Goal: Task Accomplishment & Management: Complete application form

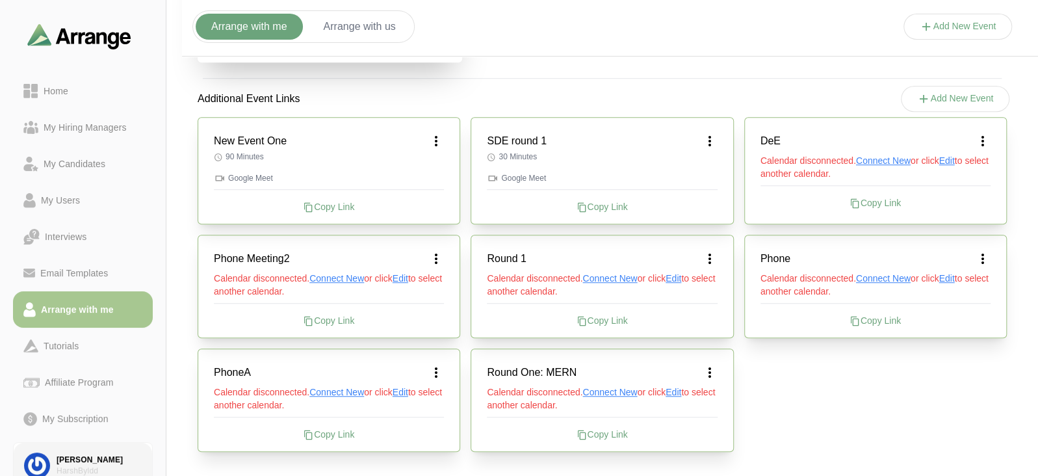
scroll to position [53, 0]
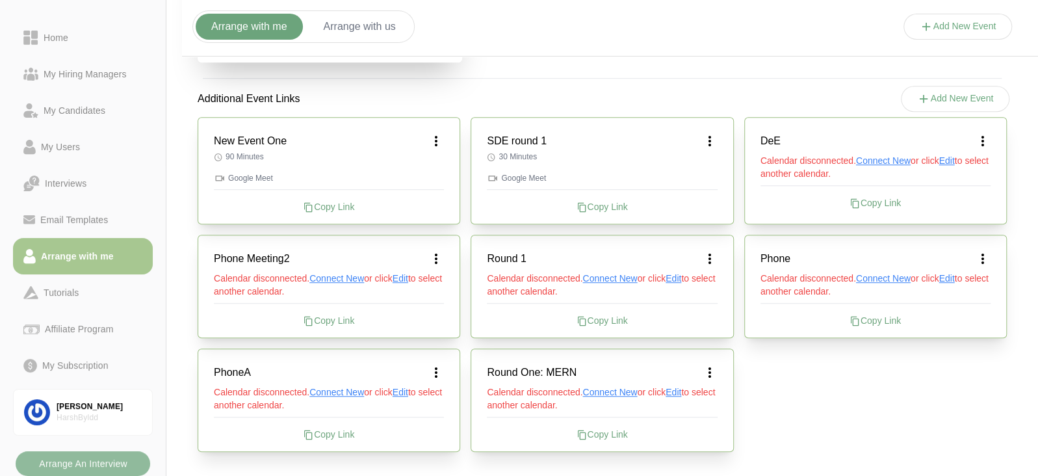
click at [67, 460] on b "Arrange An Interview" at bounding box center [82, 463] width 89 height 25
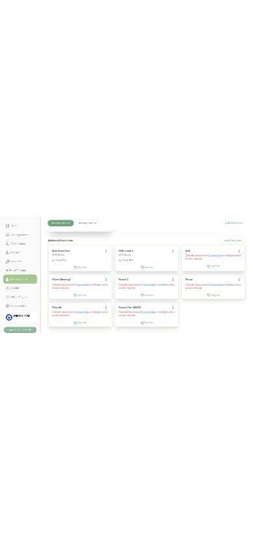
scroll to position [0, 0]
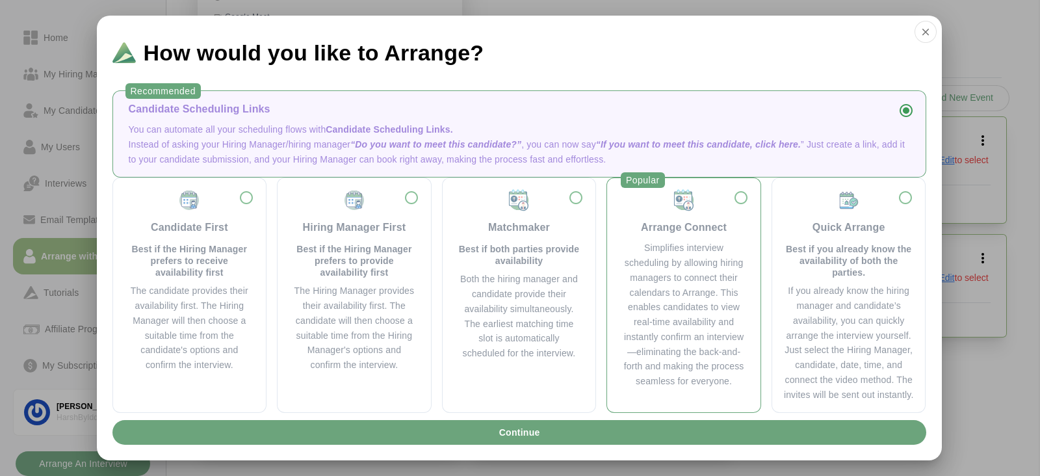
click at [629, 326] on div "Simplifies interview scheduling by allowing hiring managers to connect their ca…" at bounding box center [684, 314] width 122 height 148
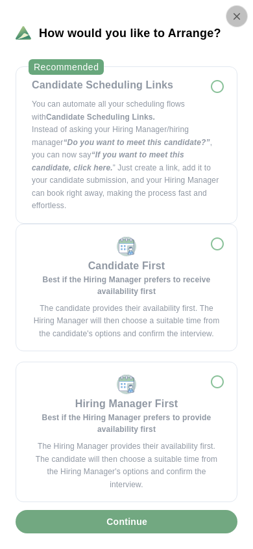
click at [233, 21] on icon "button" at bounding box center [237, 16] width 12 height 12
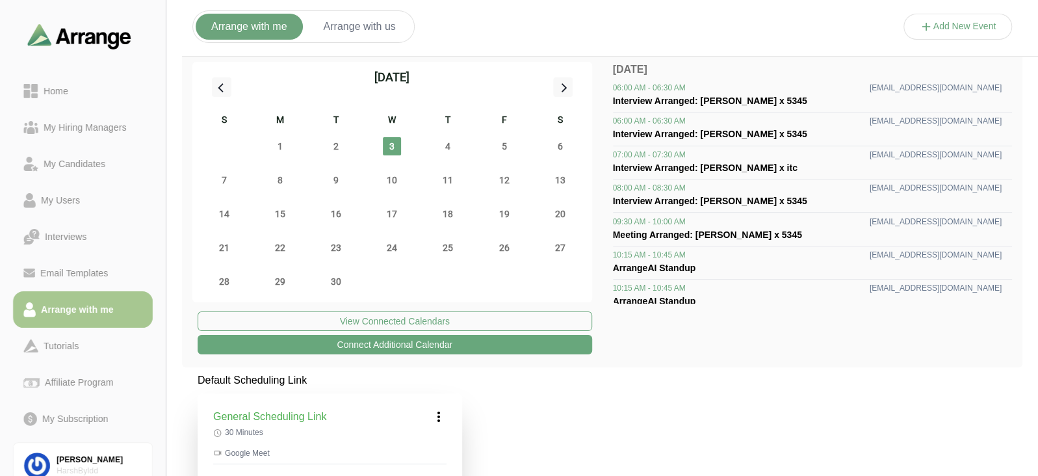
scroll to position [53, 0]
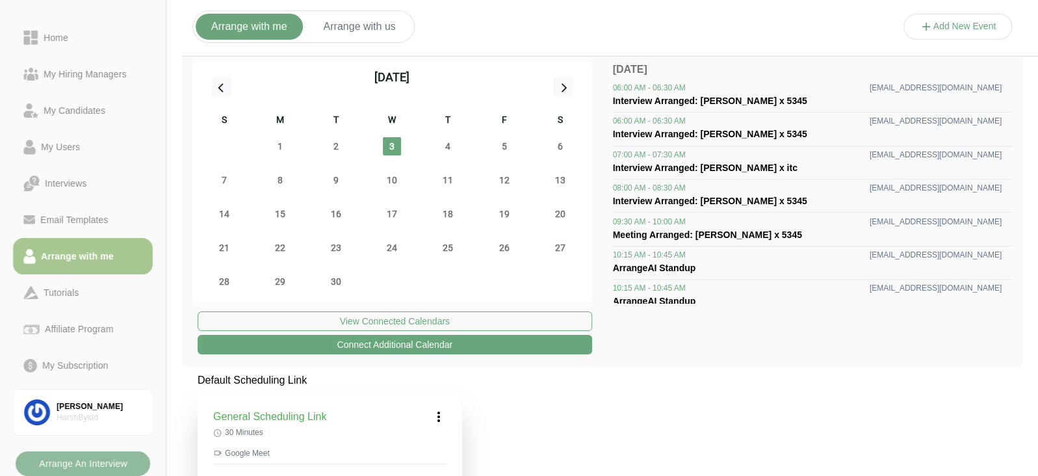
click at [133, 458] on button "Arrange An Interview" at bounding box center [83, 463] width 135 height 25
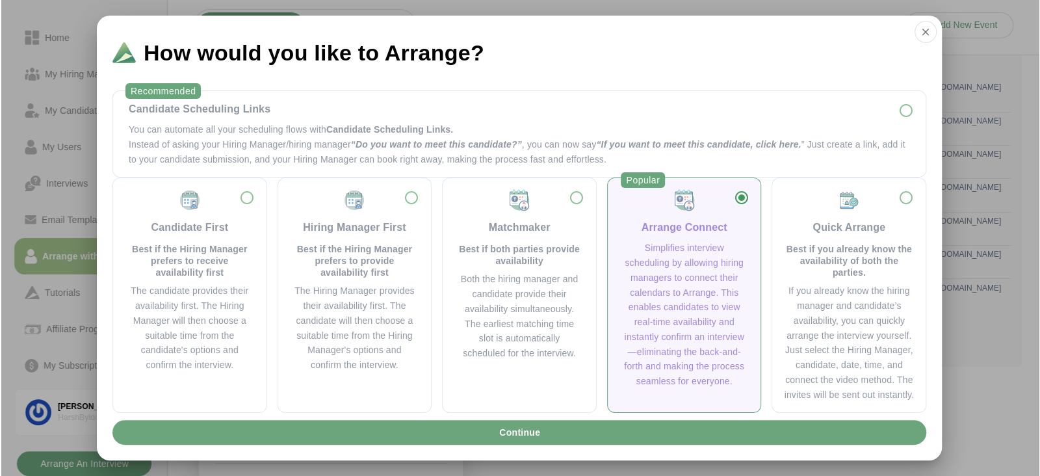
scroll to position [0, 0]
click at [710, 432] on button "Continue" at bounding box center [519, 432] width 814 height 25
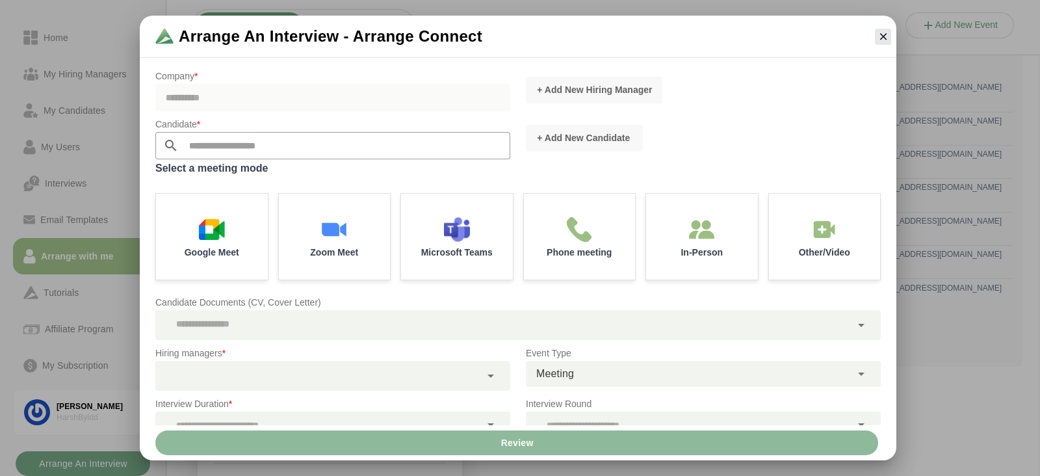
click at [309, 92] on div "**********" at bounding box center [332, 97] width 355 height 27
click at [876, 38] on button "button" at bounding box center [883, 37] width 16 height 16
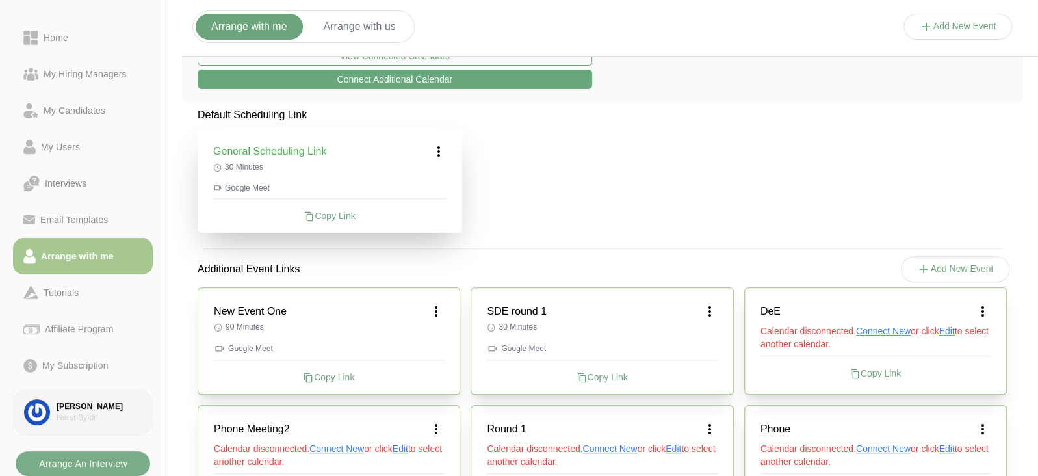
scroll to position [289, 0]
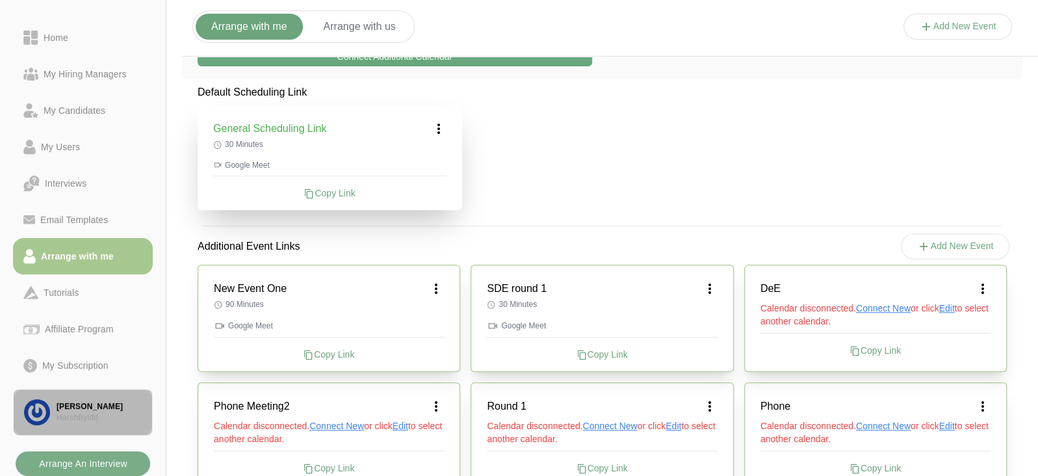
click at [78, 424] on link "[PERSON_NAME]" at bounding box center [83, 412] width 140 height 47
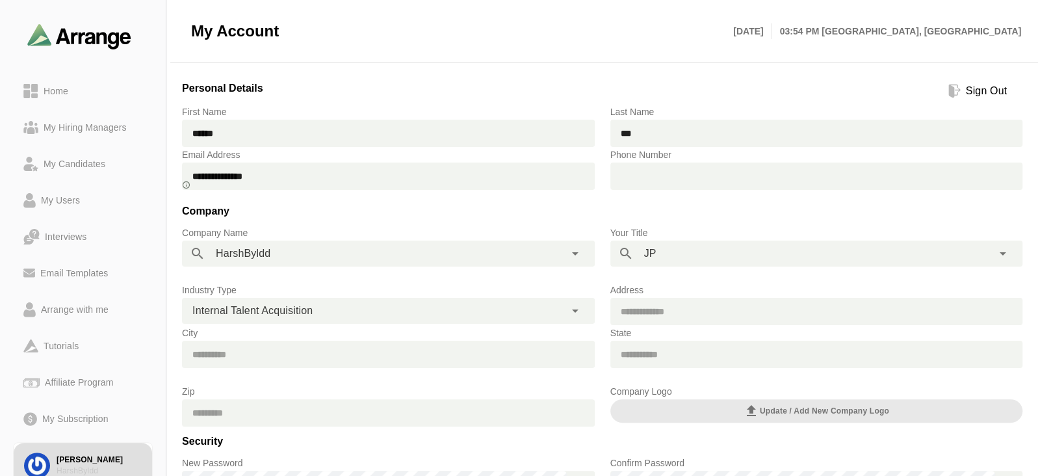
click at [344, 244] on div "**********" at bounding box center [374, 253] width 339 height 26
click at [338, 248] on div "**********" at bounding box center [374, 253] width 339 height 26
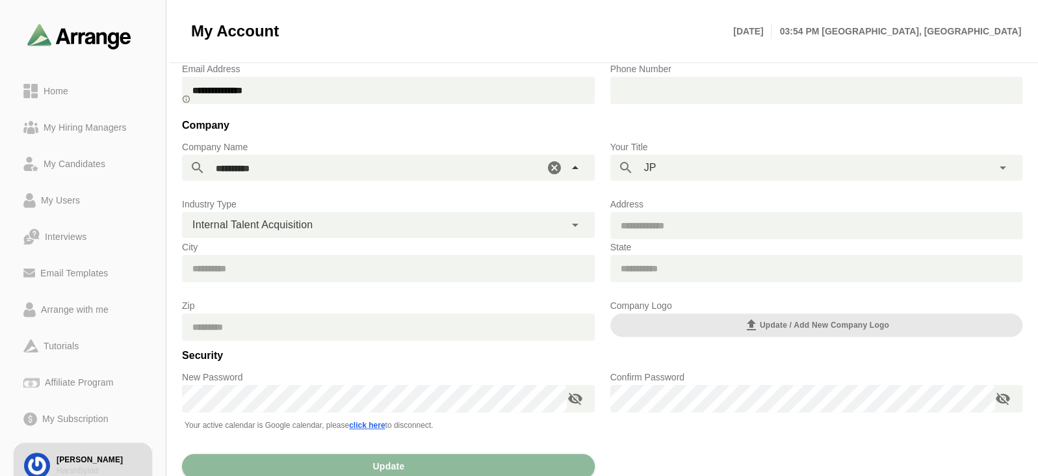
scroll to position [87, 0]
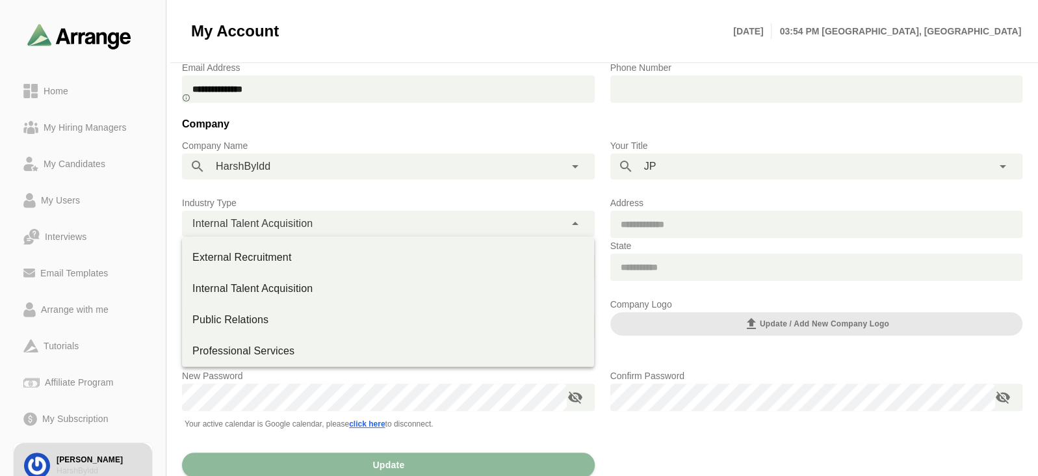
click at [315, 229] on div "**********" at bounding box center [373, 224] width 383 height 26
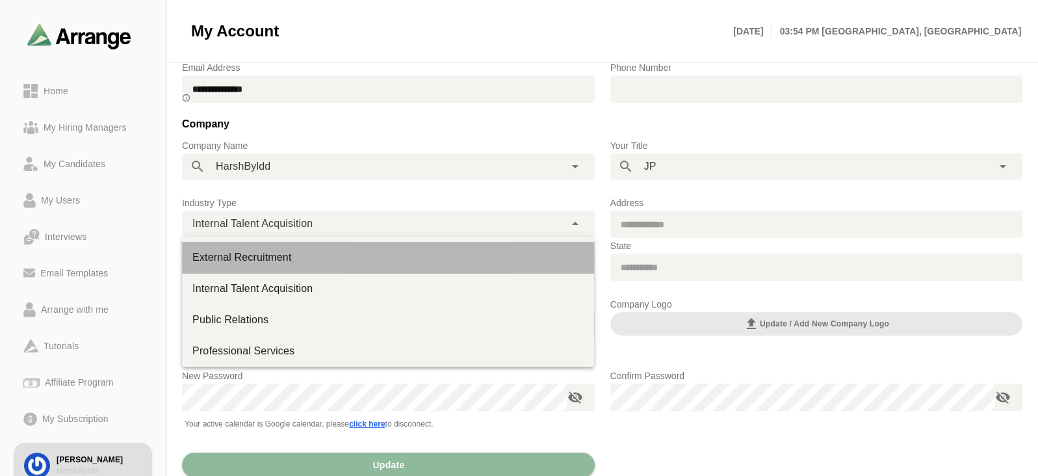
click at [314, 255] on div "External Recruitment" at bounding box center [387, 258] width 391 height 16
type input "**********"
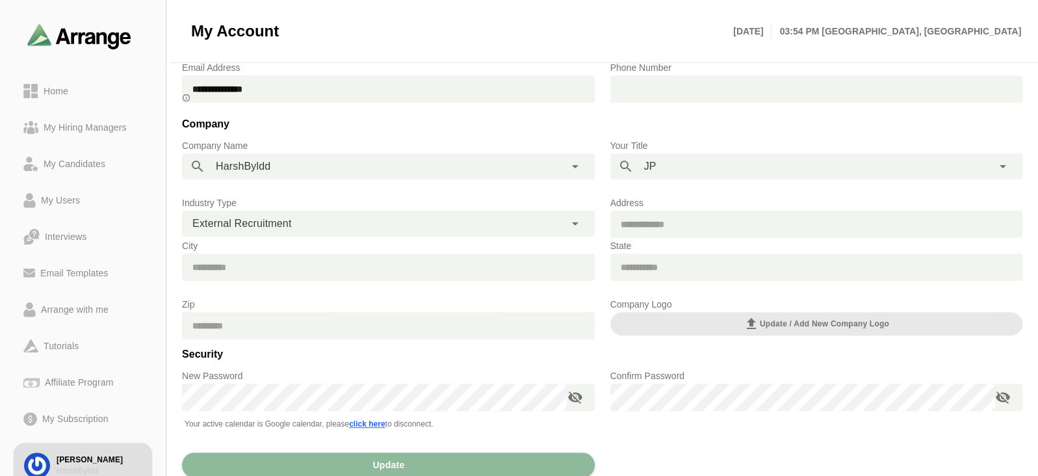
scroll to position [140, 0]
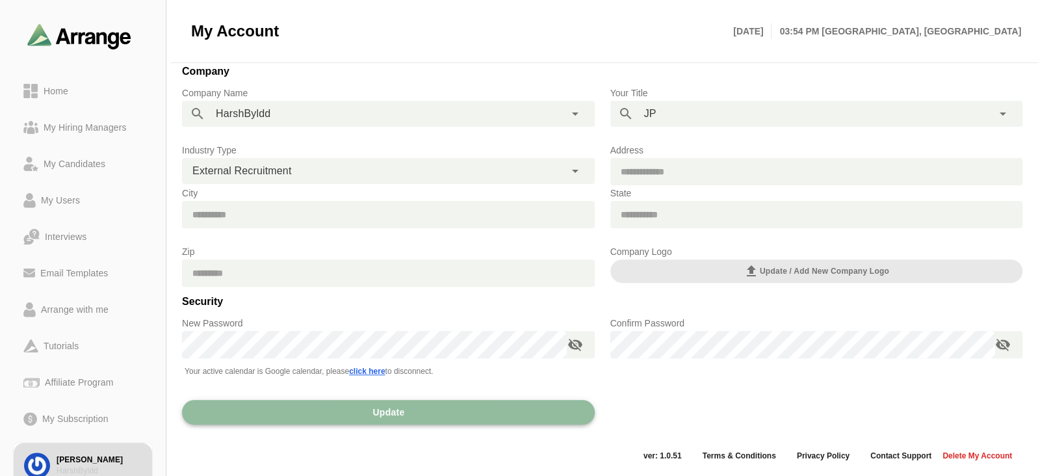
click at [324, 415] on button "Update" at bounding box center [388, 412] width 413 height 25
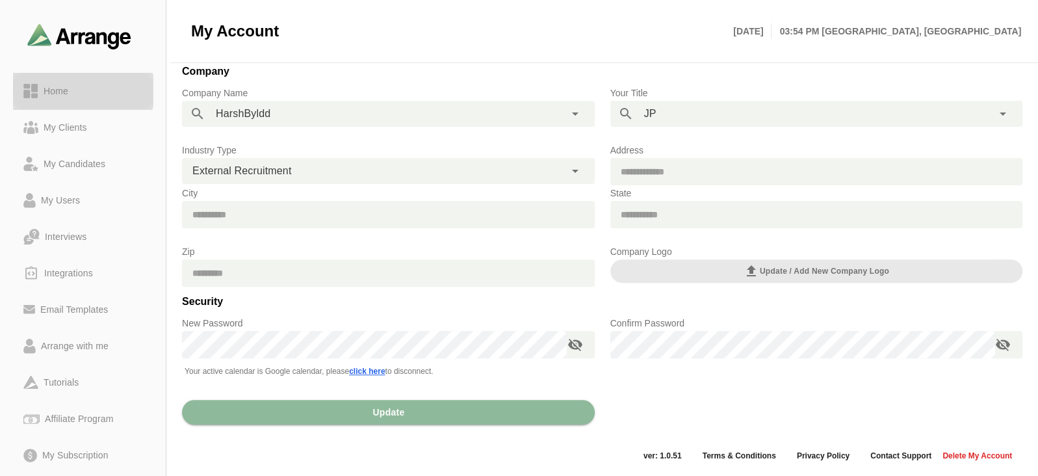
click at [47, 84] on div "Home" at bounding box center [55, 91] width 35 height 16
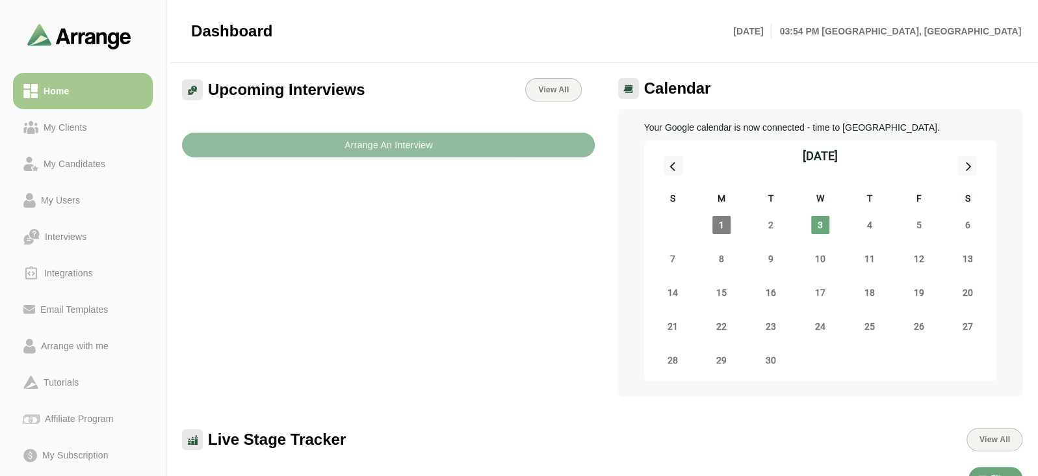
click at [432, 153] on b "Arrange An Interview" at bounding box center [388, 145] width 89 height 25
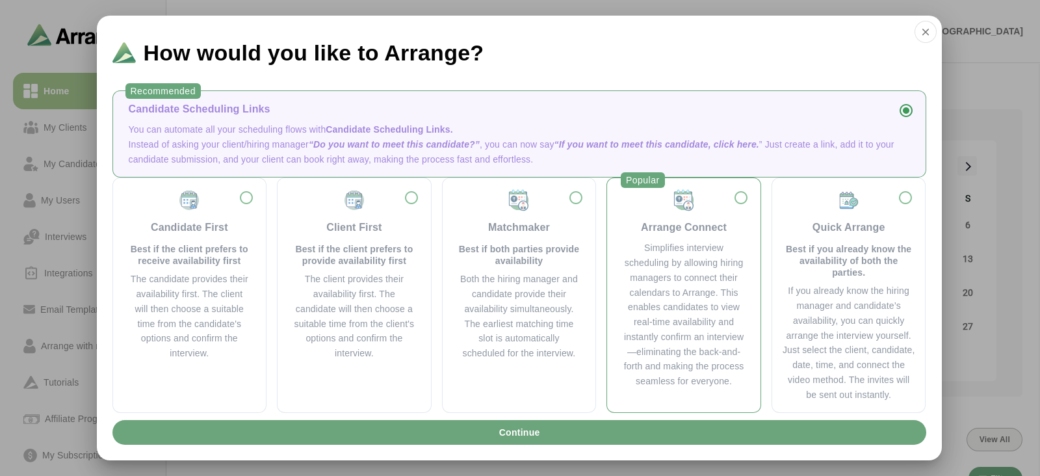
click at [692, 289] on div "Simplifies interview scheduling by allowing hiring managers to connect their ca…" at bounding box center [684, 314] width 122 height 148
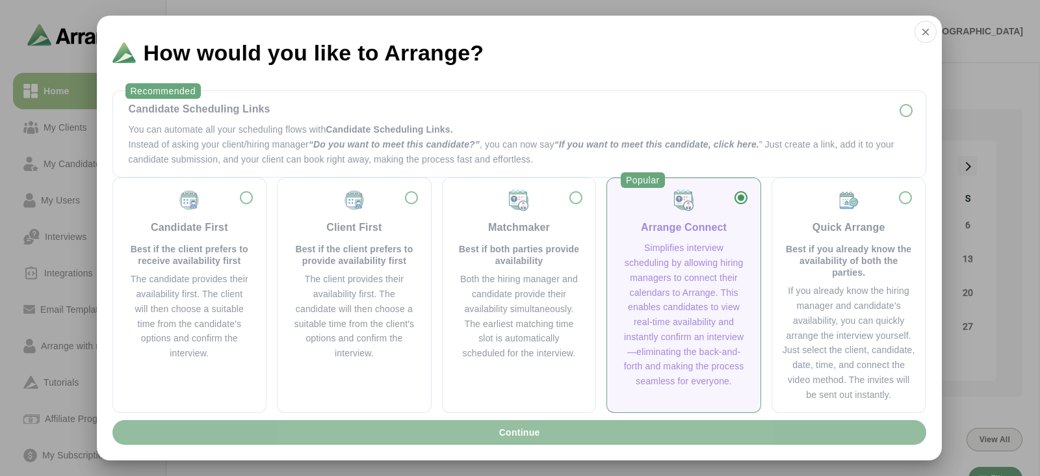
click at [643, 426] on button "Continue" at bounding box center [519, 432] width 814 height 25
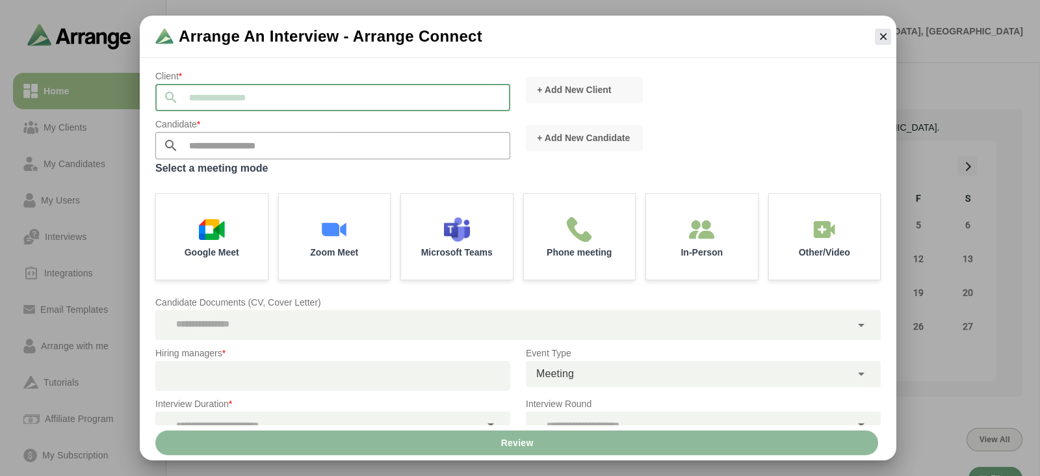
click at [328, 88] on input "text" at bounding box center [344, 97] width 331 height 27
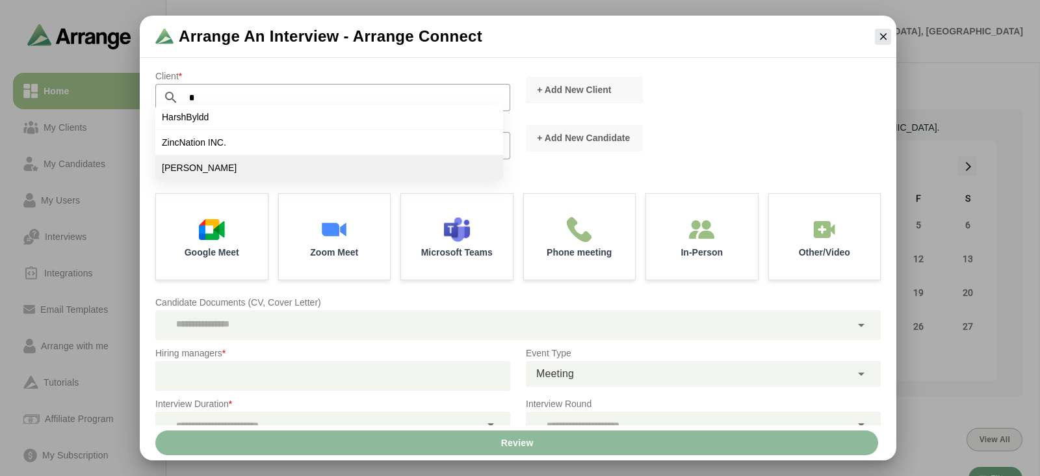
click at [300, 172] on li "[PERSON_NAME]" at bounding box center [329, 167] width 348 height 25
type input "*********"
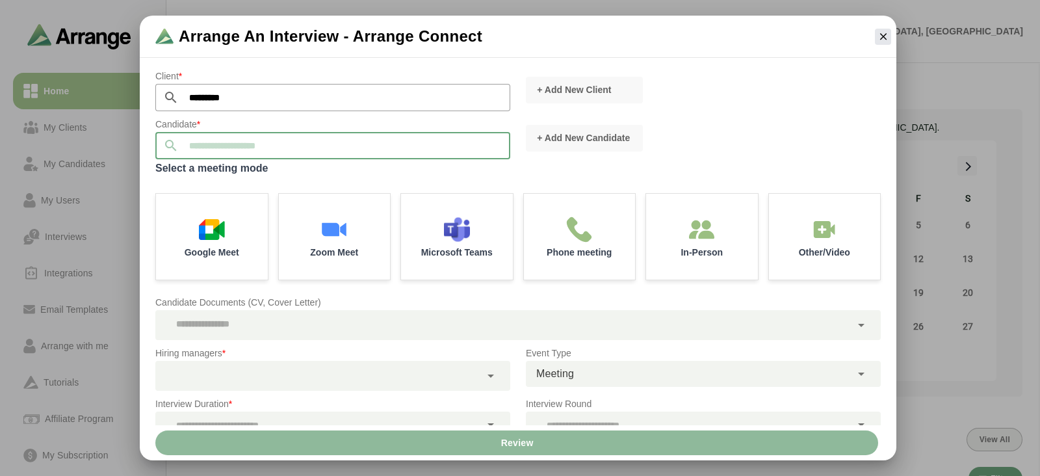
click at [275, 148] on input "text" at bounding box center [344, 145] width 331 height 27
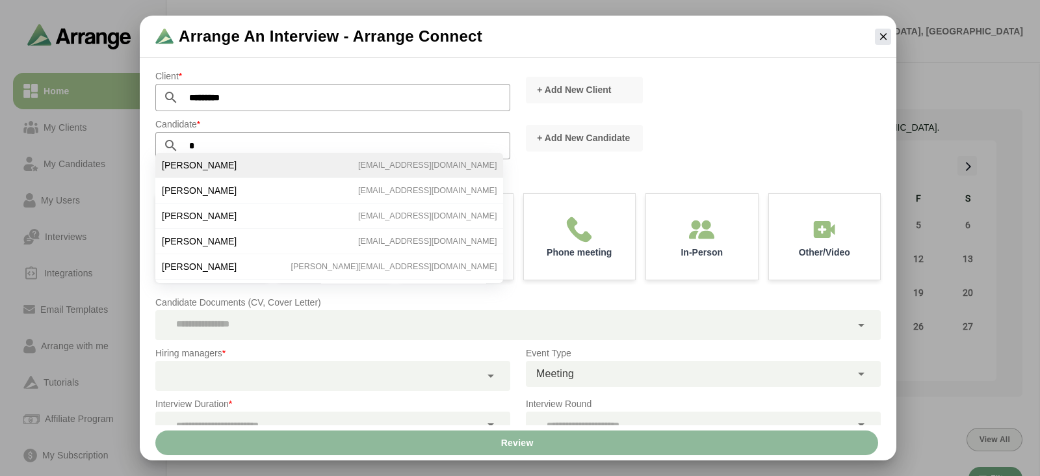
click at [192, 166] on span "[PERSON_NAME]" at bounding box center [199, 165] width 75 height 12
type input "**********"
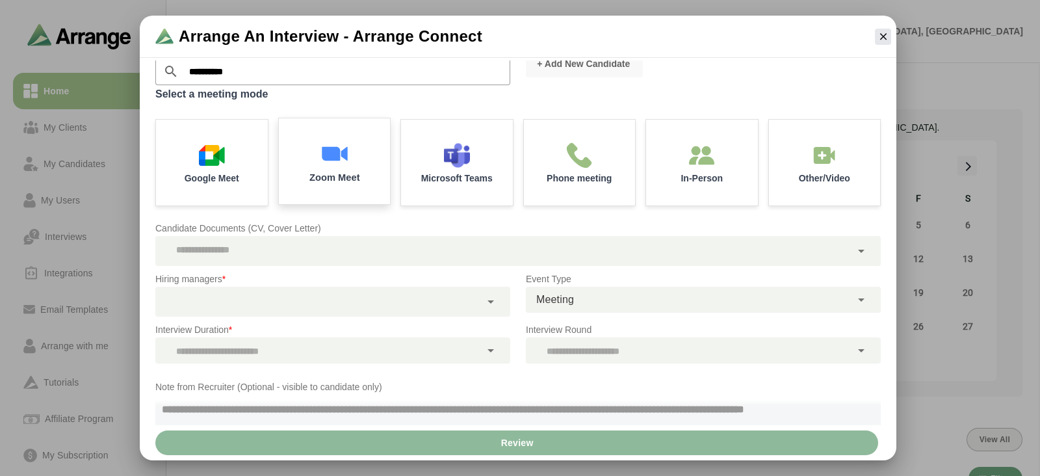
scroll to position [75, 0]
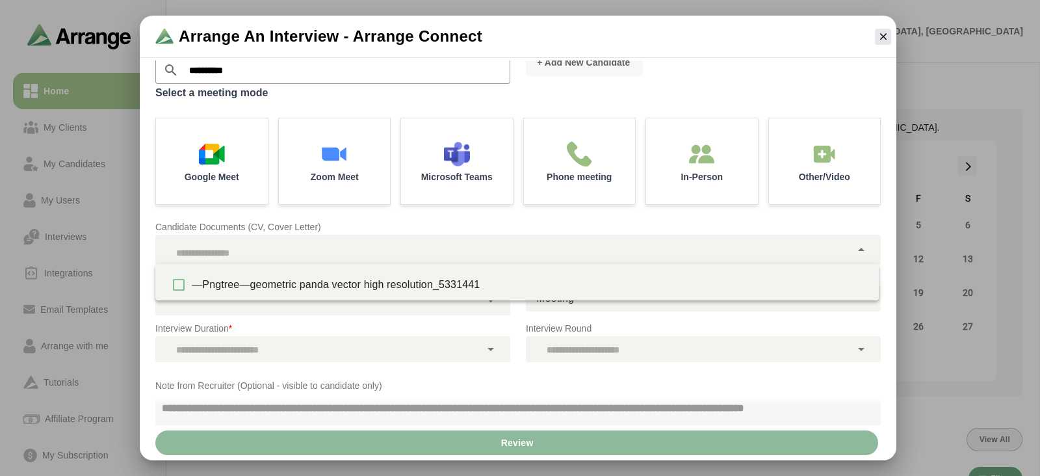
click at [304, 248] on div at bounding box center [502, 250] width 695 height 30
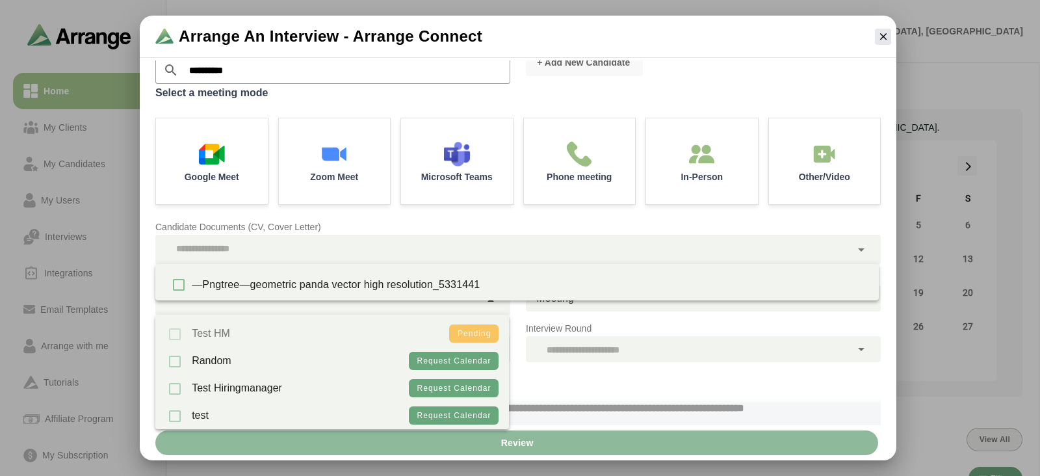
click at [295, 309] on div at bounding box center [317, 300] width 325 height 30
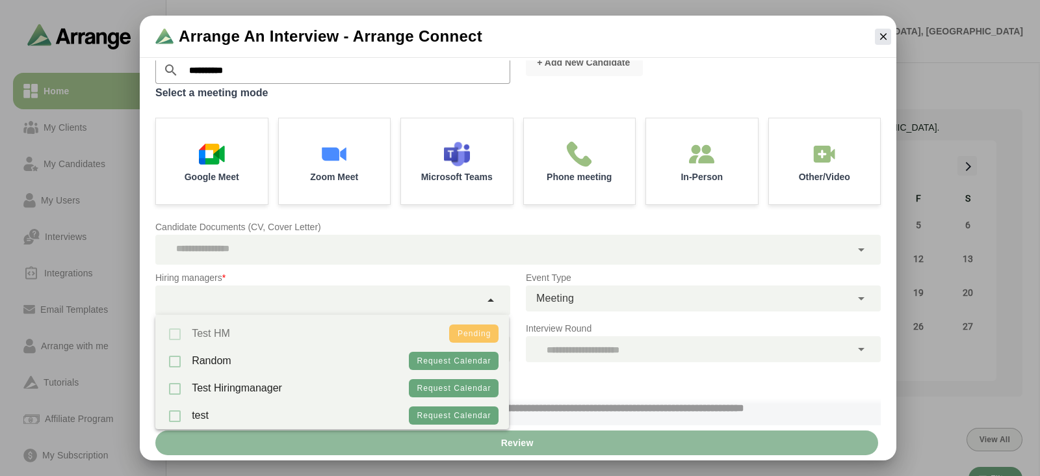
click at [295, 309] on div at bounding box center [317, 300] width 325 height 30
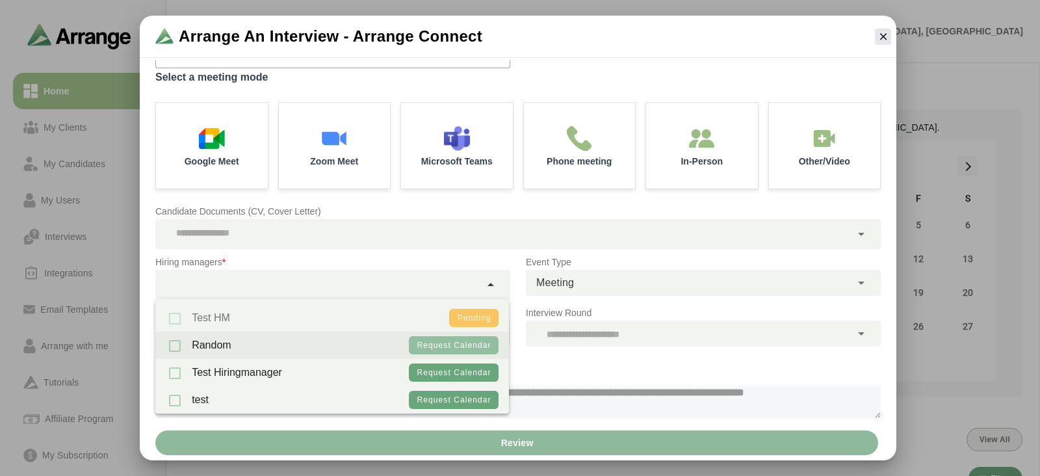
click at [453, 339] on button "Request calendar" at bounding box center [454, 345] width 90 height 18
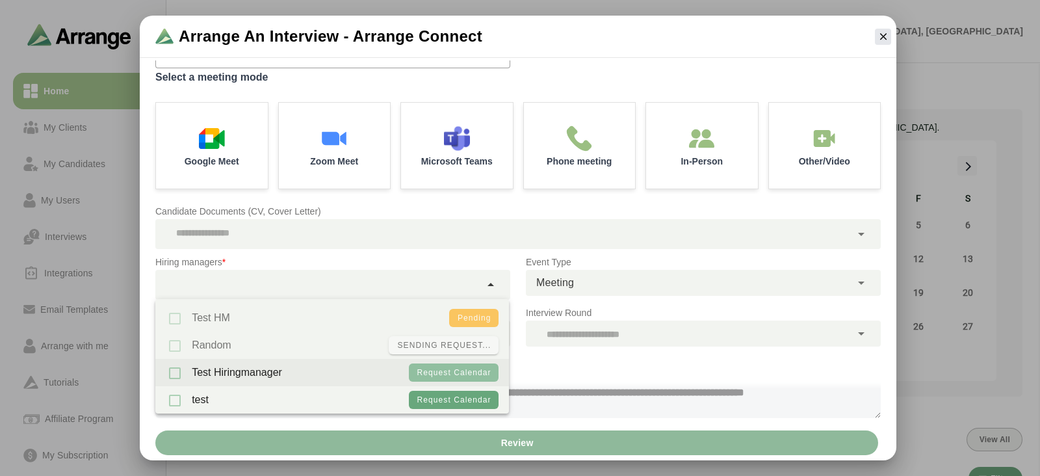
click at [452, 376] on span "Request calendar" at bounding box center [454, 372] width 75 height 9
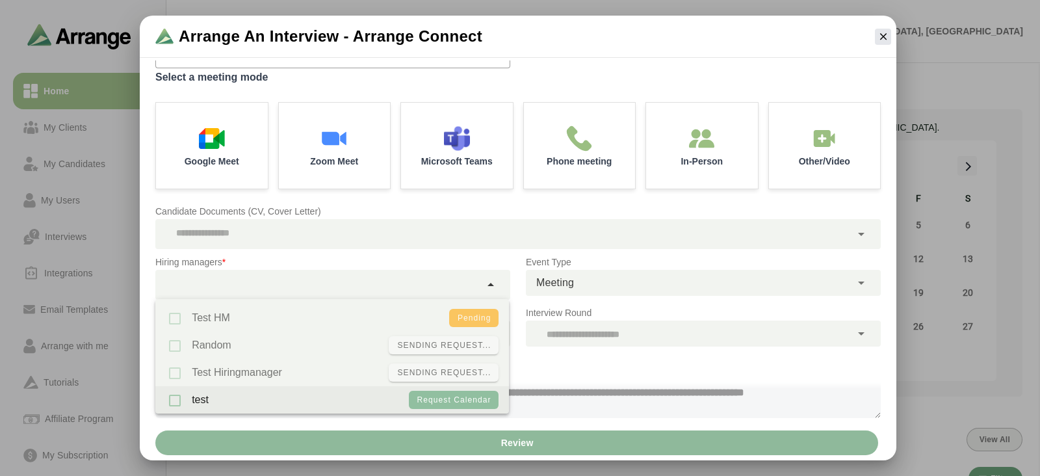
click at [454, 404] on button "Request calendar" at bounding box center [454, 400] width 90 height 18
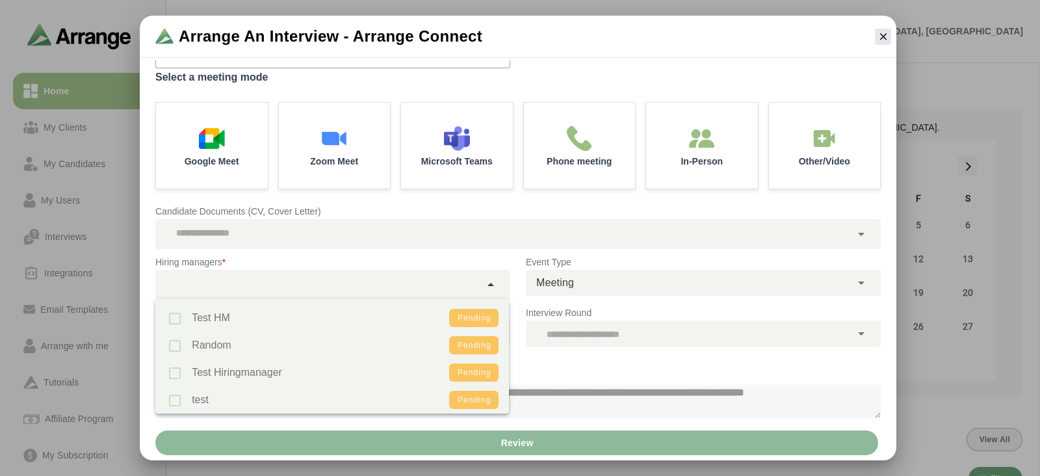
click at [376, 294] on div at bounding box center [317, 285] width 325 height 30
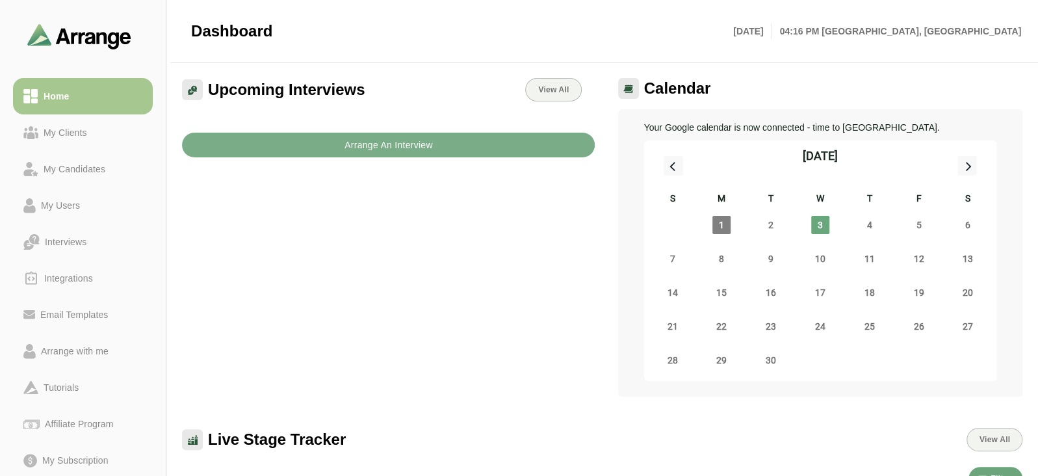
click at [227, 128] on div "Arrange An Interview" at bounding box center [388, 137] width 428 height 56
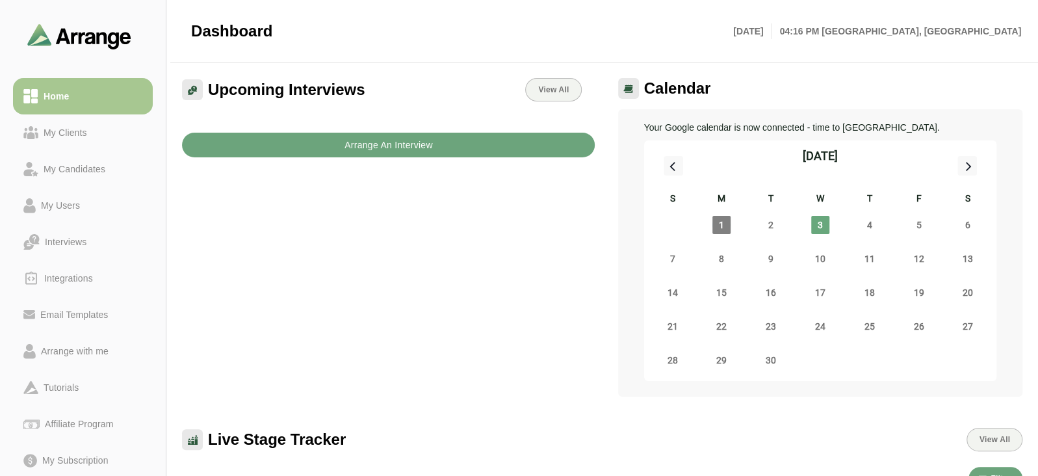
click at [236, 137] on button "Arrange An Interview" at bounding box center [388, 145] width 413 height 25
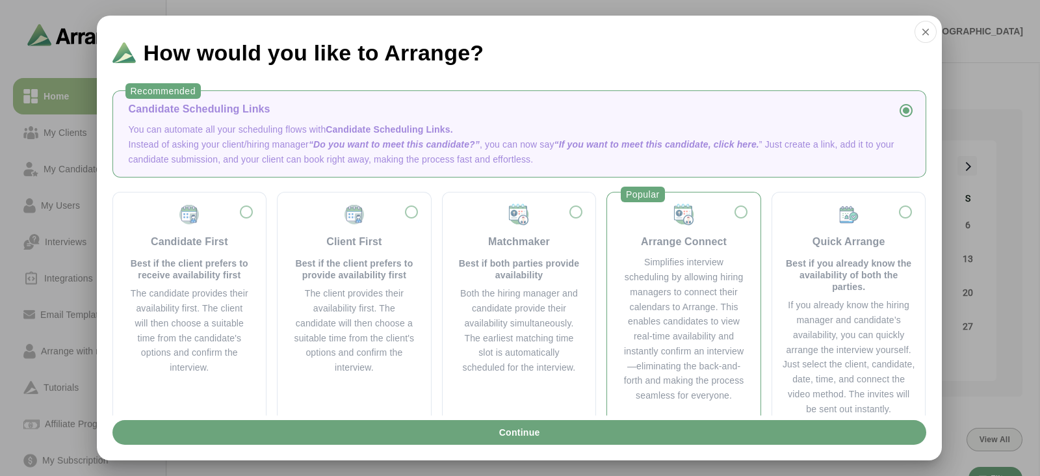
click at [676, 232] on div "Arrange Connect" at bounding box center [684, 226] width 122 height 47
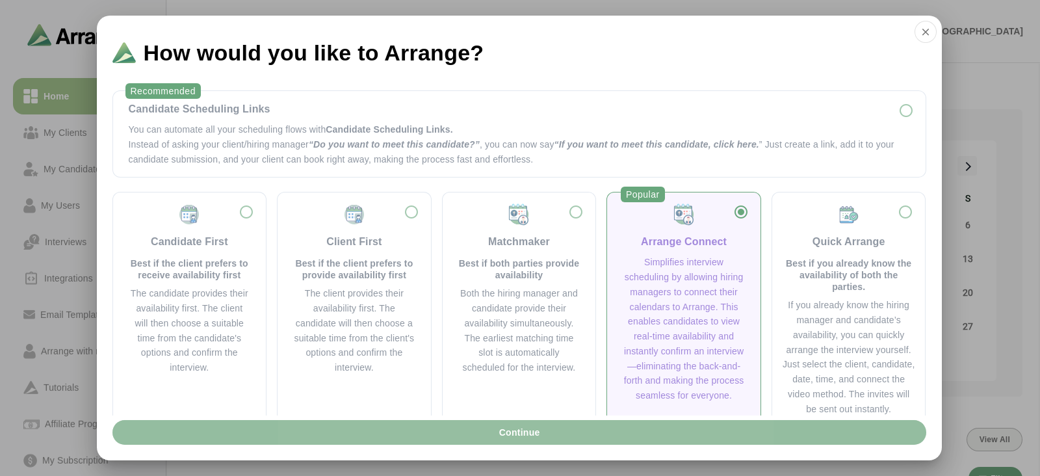
click at [610, 426] on button "Continue" at bounding box center [519, 432] width 814 height 25
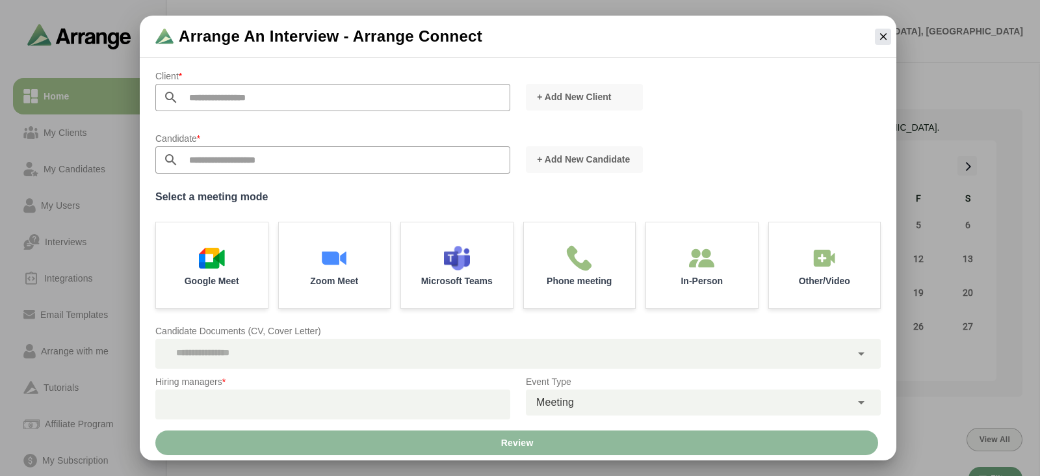
click at [361, 105] on input "text" at bounding box center [344, 97] width 331 height 27
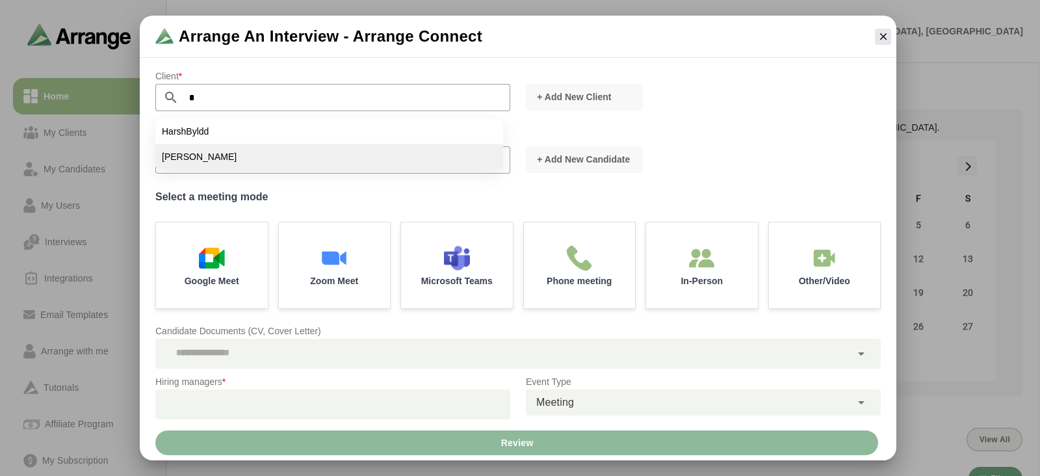
click at [275, 151] on li "[PERSON_NAME]" at bounding box center [329, 156] width 348 height 25
type input "*********"
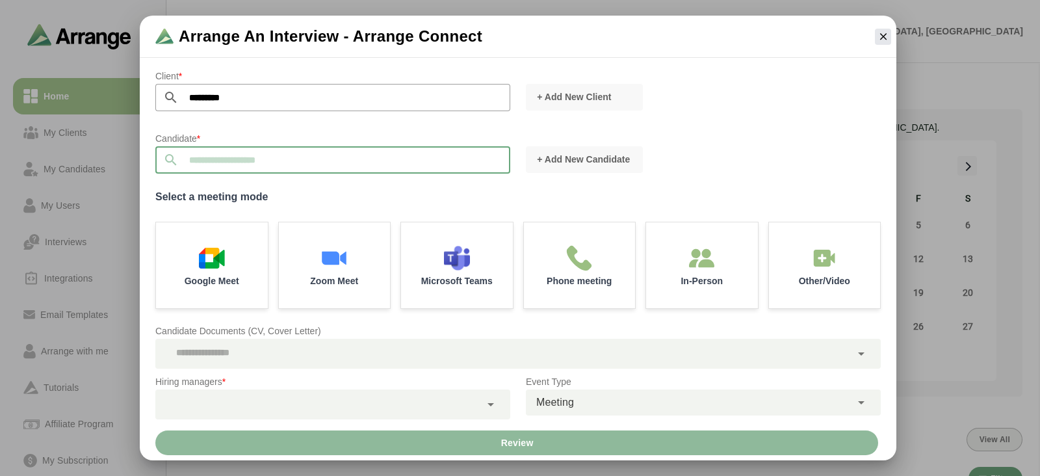
drag, startPoint x: 270, startPoint y: 159, endPoint x: 222, endPoint y: 160, distance: 47.5
click at [222, 160] on input "text" at bounding box center [344, 159] width 331 height 27
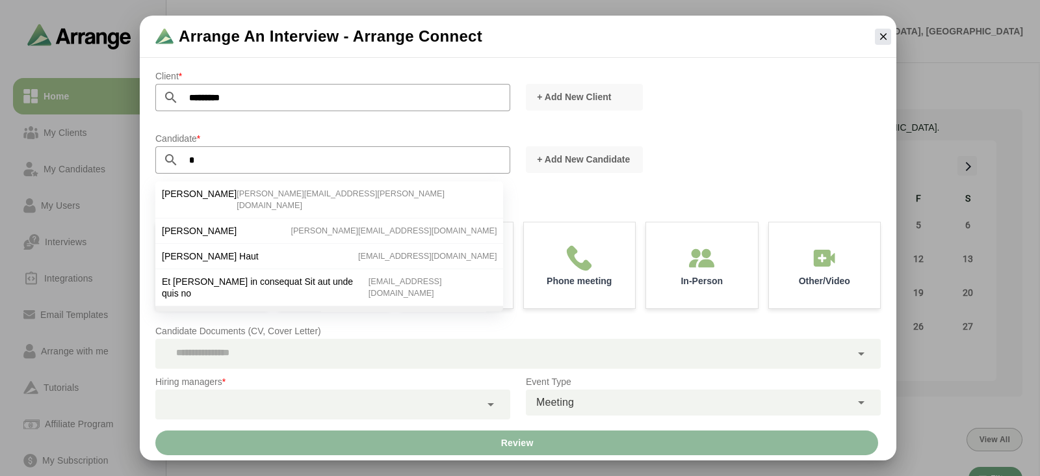
click at [243, 331] on li "Test Staging satya+07@byldd.com" at bounding box center [329, 343] width 348 height 25
type input "**********"
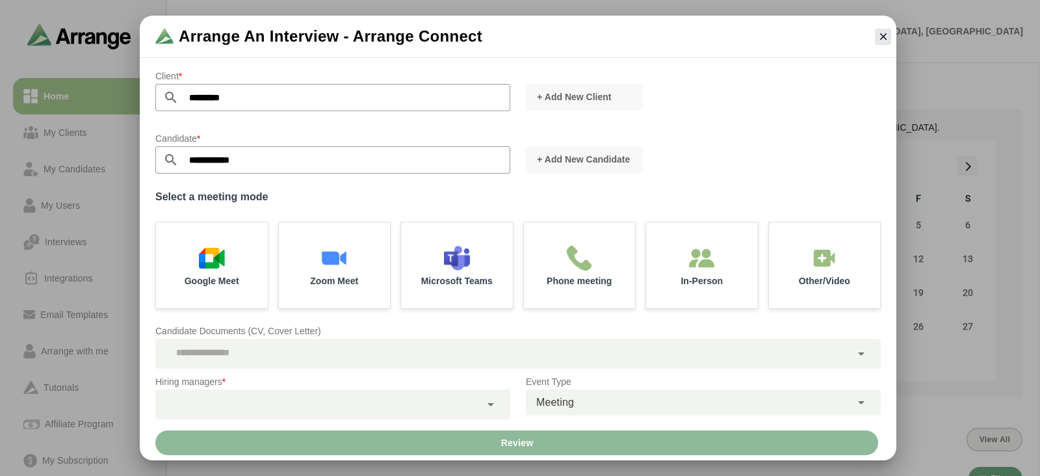
click at [243, 292] on div "Google Meet" at bounding box center [212, 265] width 112 height 86
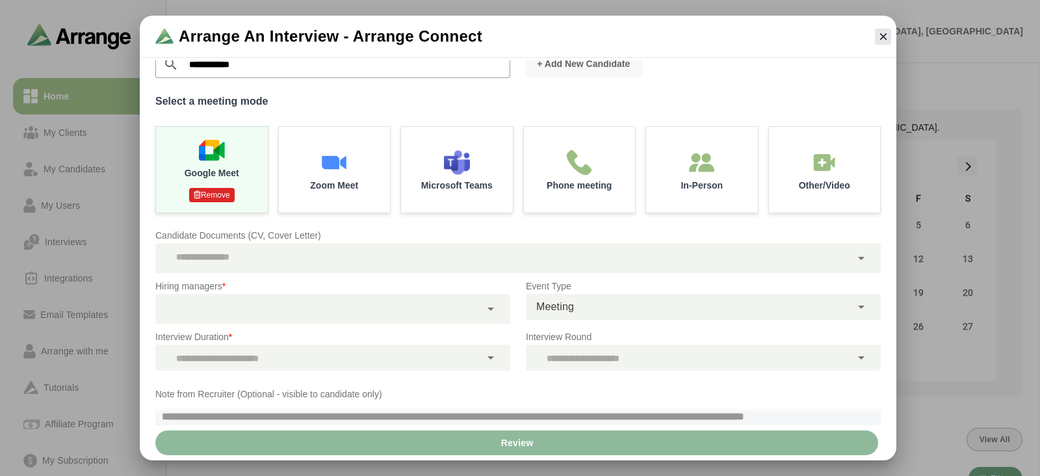
scroll to position [97, 0]
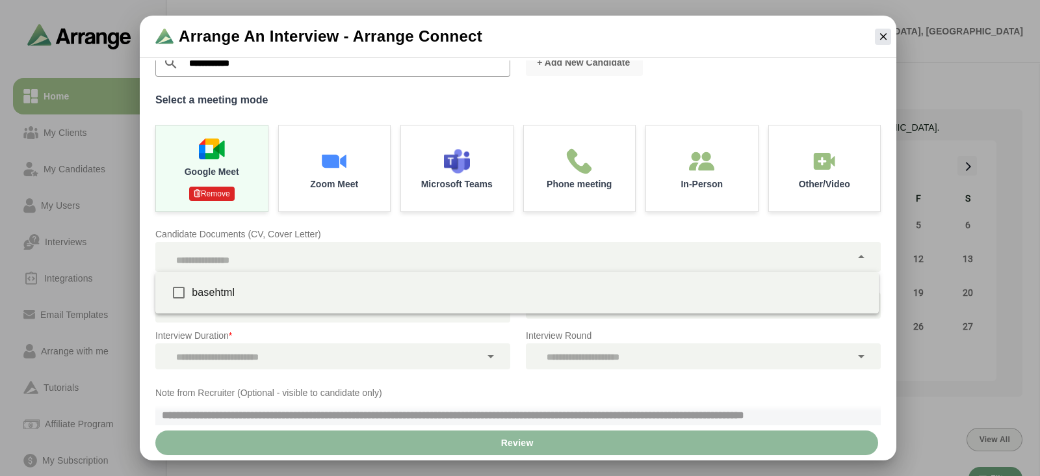
click at [266, 259] on div at bounding box center [502, 257] width 695 height 30
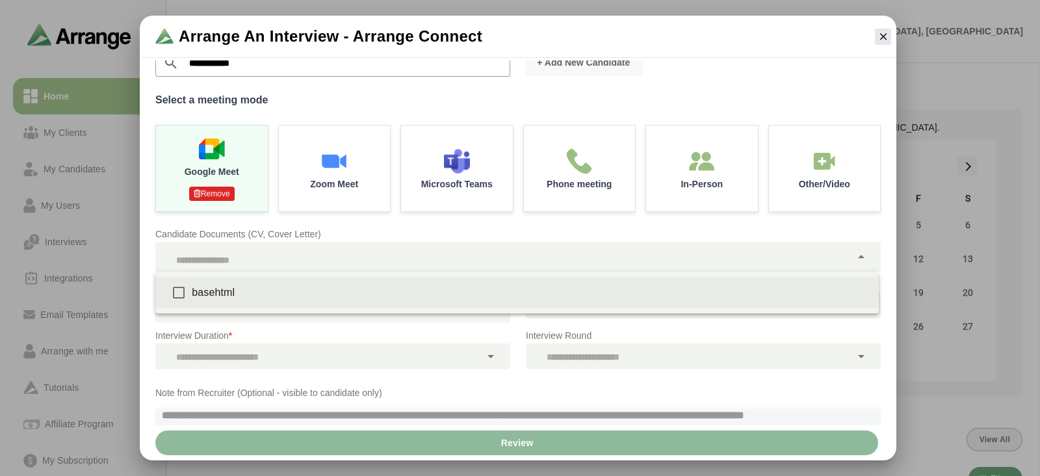
click at [270, 294] on div "basehtml" at bounding box center [530, 293] width 677 height 16
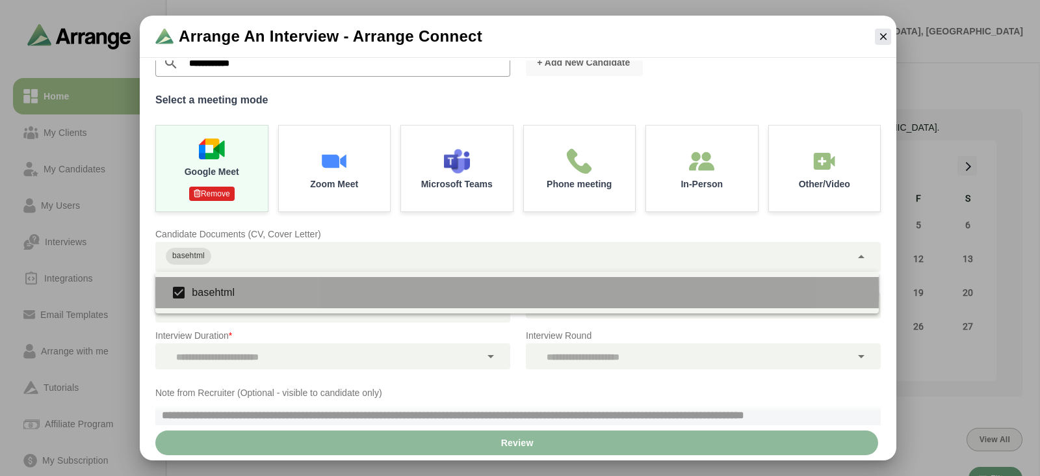
type input "********"
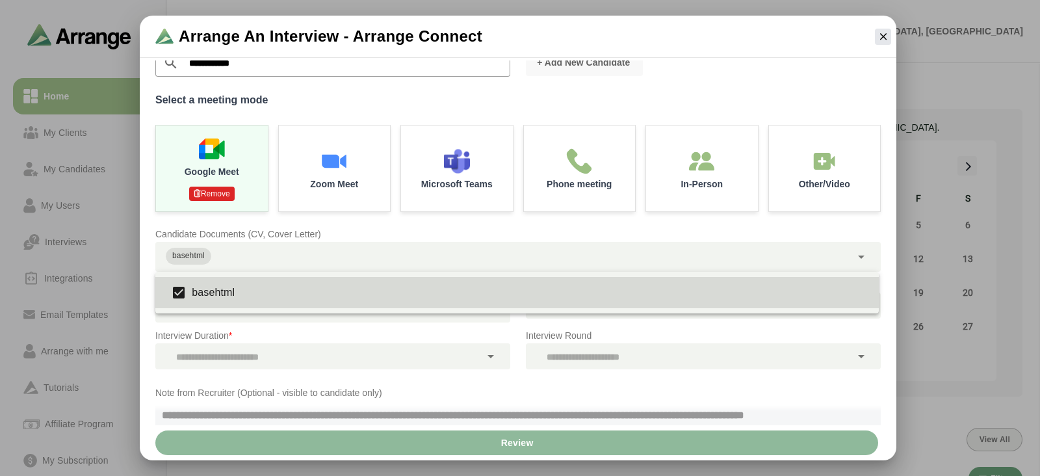
click at [272, 323] on div "Interview Duration *" at bounding box center [333, 348] width 370 height 57
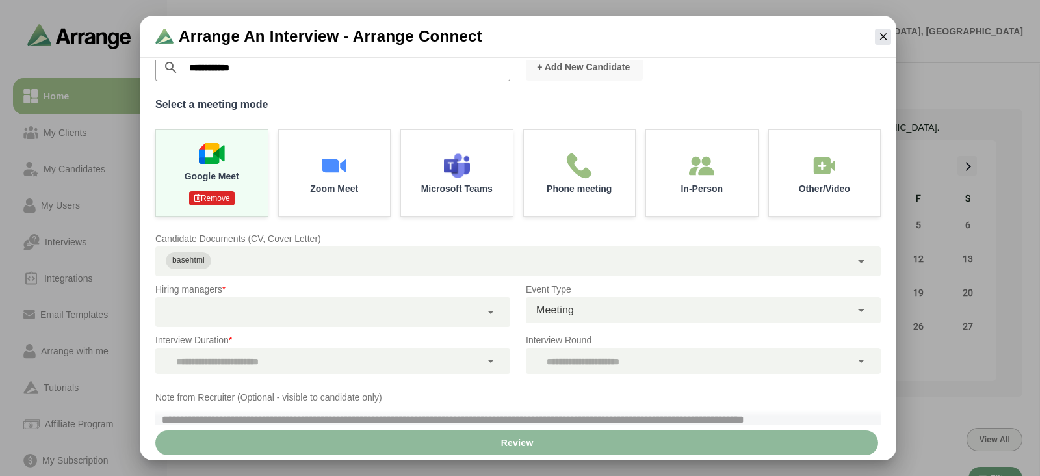
scroll to position [98, 0]
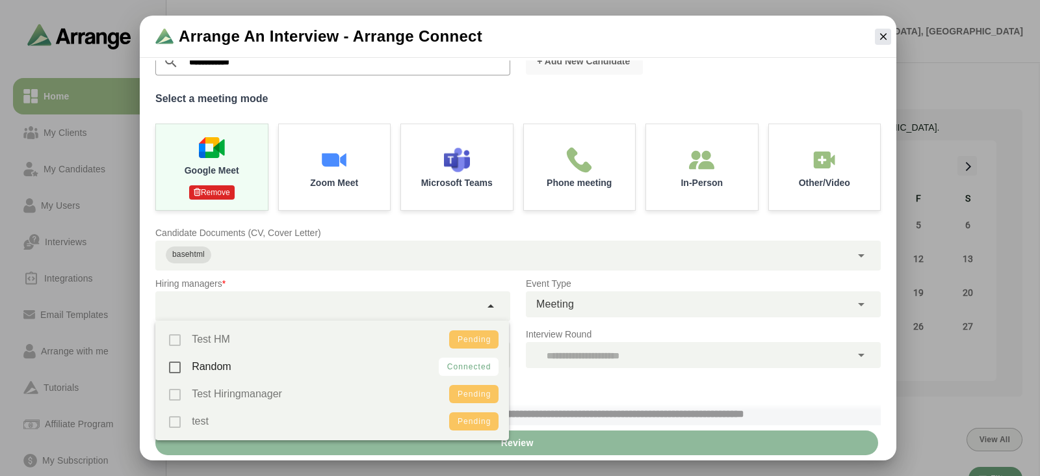
click at [276, 307] on div at bounding box center [317, 306] width 325 height 30
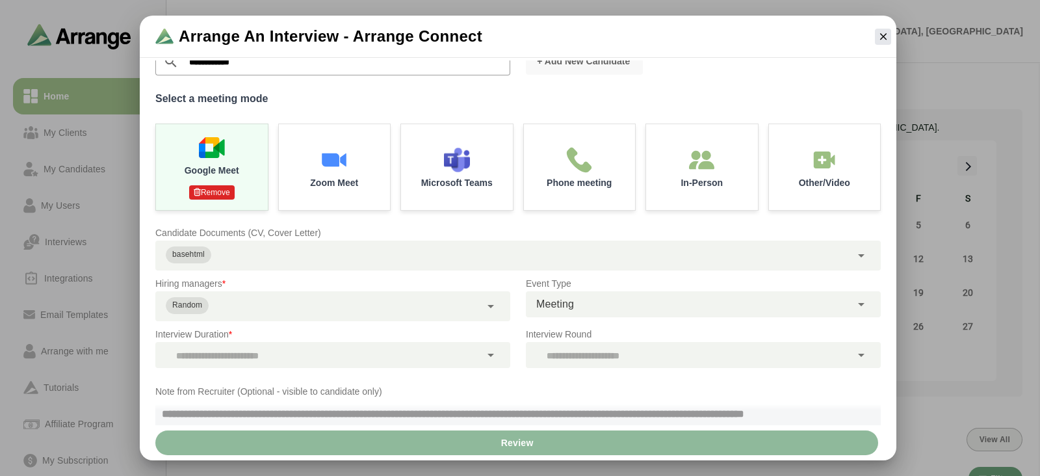
click at [253, 278] on p "Hiring managers *" at bounding box center [332, 284] width 355 height 16
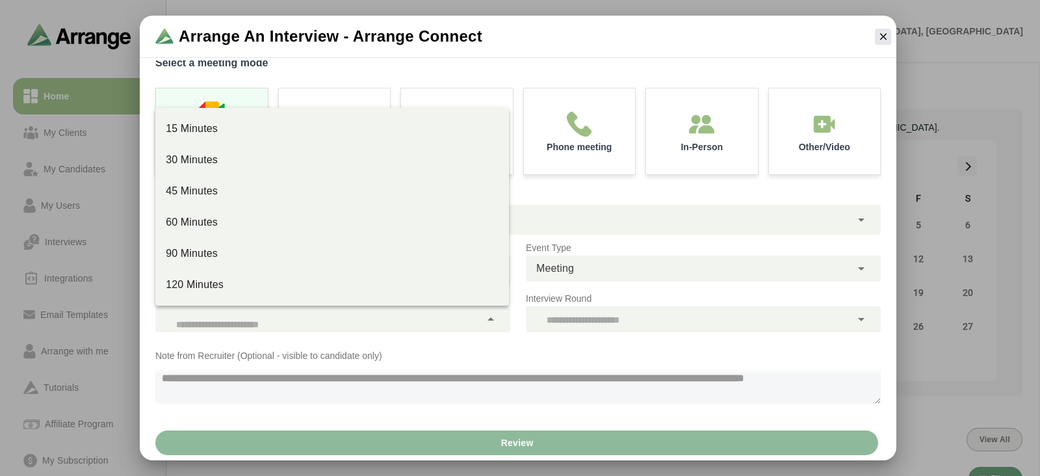
click at [253, 316] on div at bounding box center [317, 319] width 325 height 26
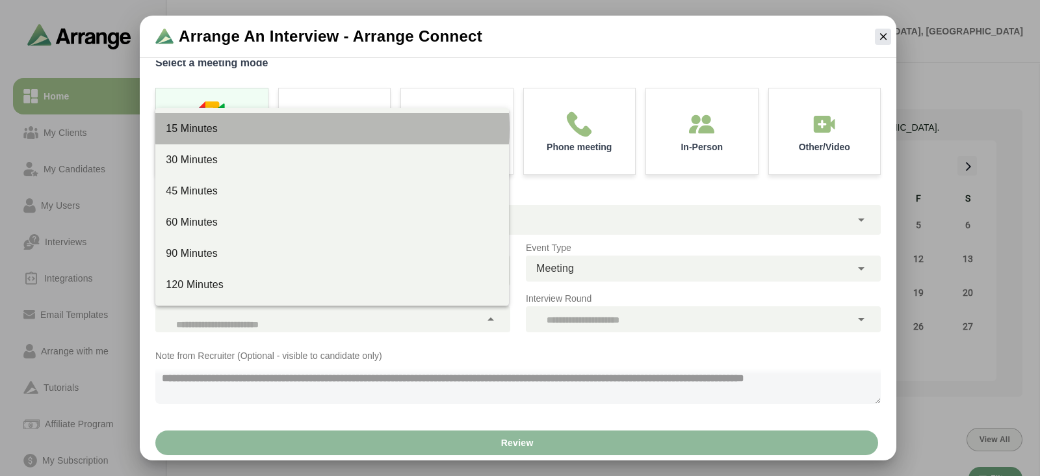
click at [188, 121] on div "15 Minutes" at bounding box center [332, 129] width 333 height 16
type input "**"
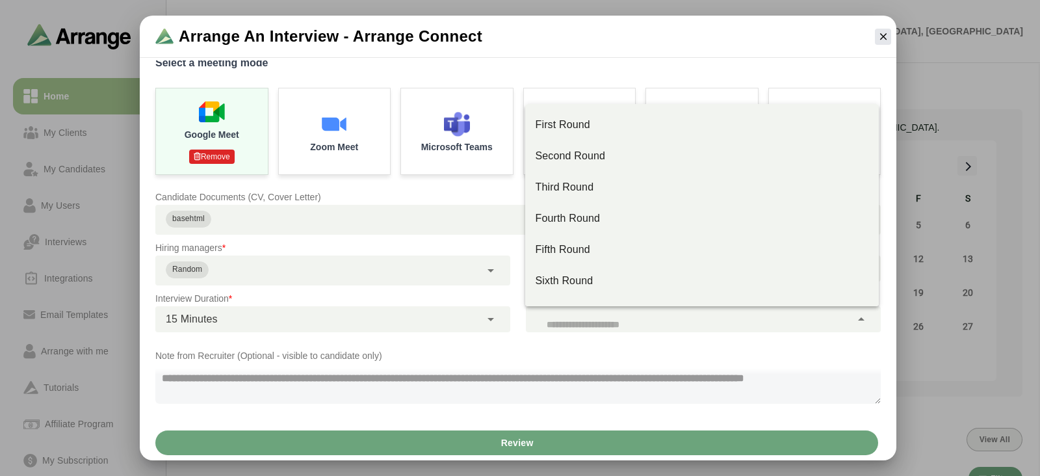
click at [607, 315] on div at bounding box center [688, 319] width 325 height 26
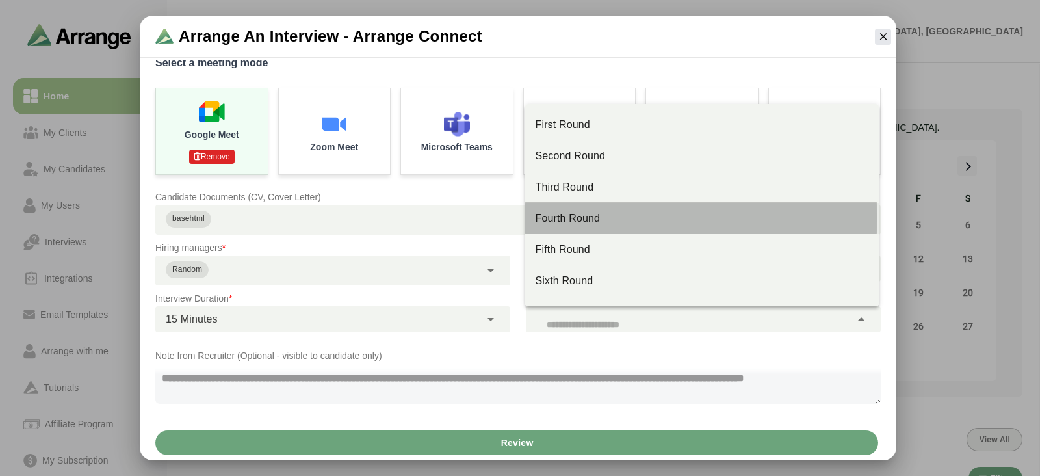
click at [588, 220] on div "Fourth Round" at bounding box center [702, 219] width 333 height 16
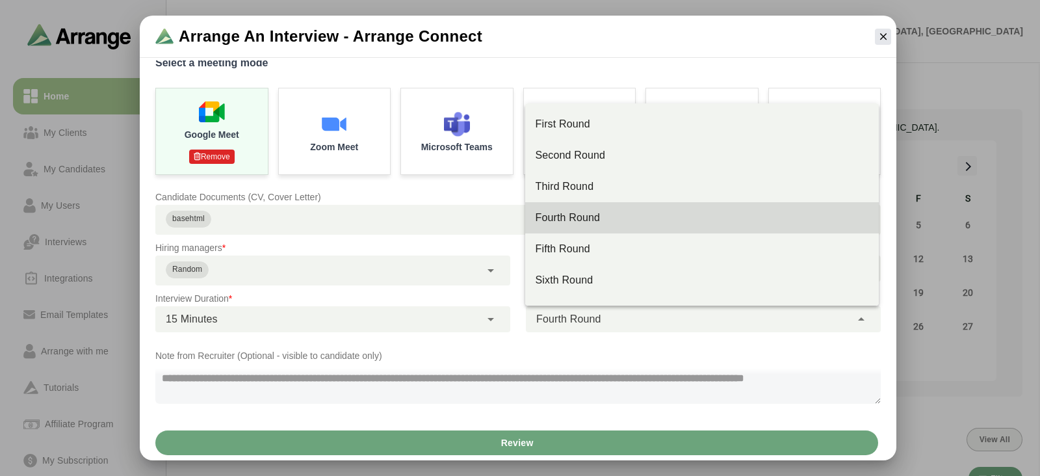
click at [589, 320] on span "Fourth Round" at bounding box center [568, 319] width 65 height 17
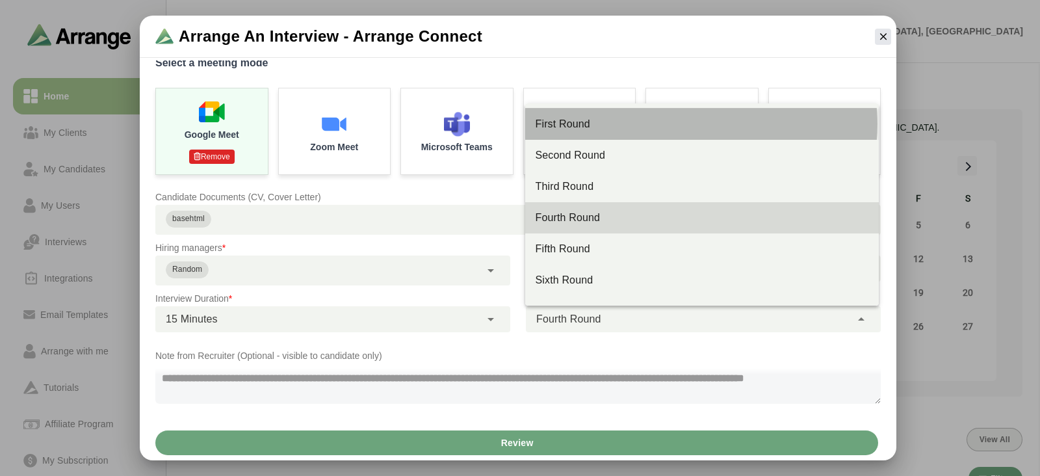
click at [569, 131] on div "First Round" at bounding box center [702, 124] width 333 height 16
type input "**"
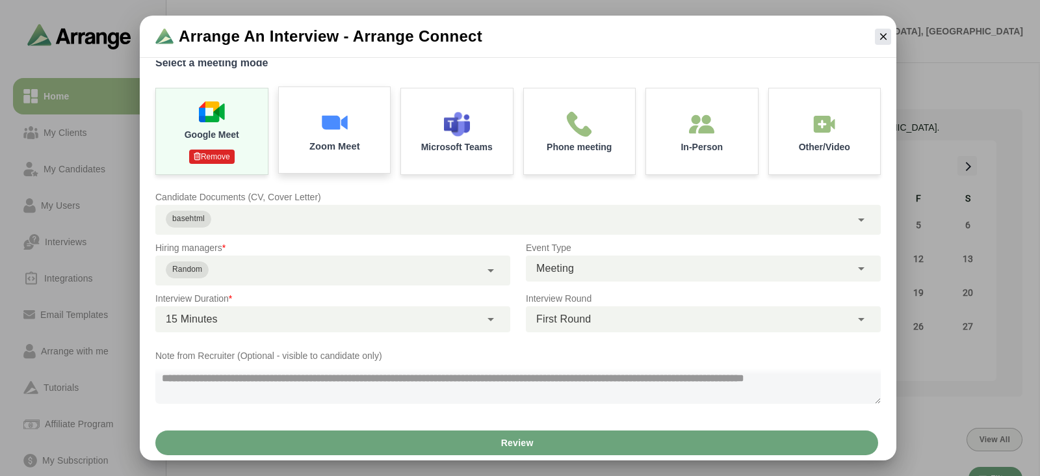
click at [369, 151] on div "Zoom Meet" at bounding box center [334, 130] width 117 height 90
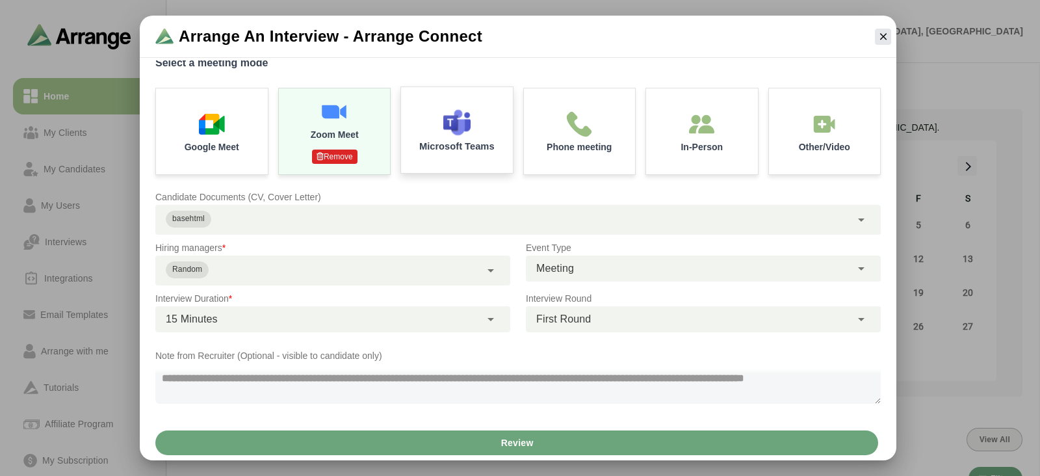
click at [448, 148] on p "Microsoft Teams" at bounding box center [456, 147] width 75 height 10
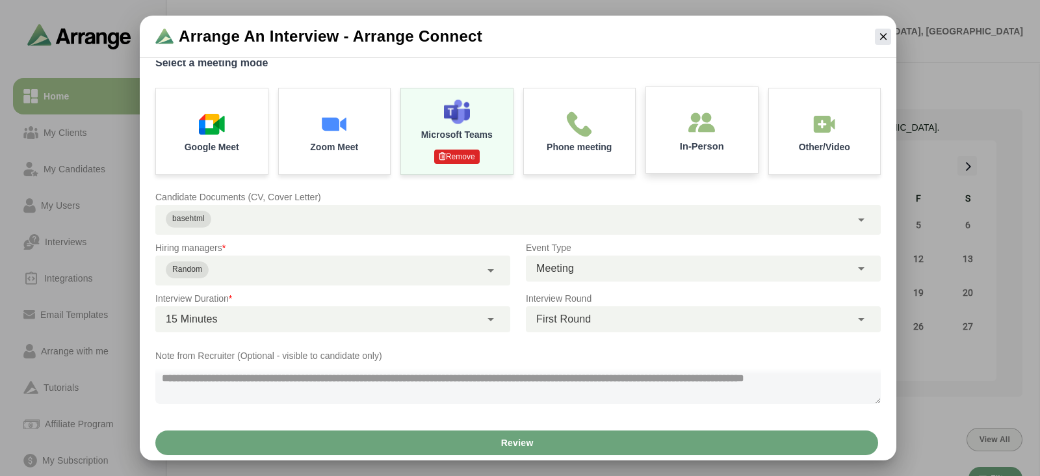
click at [668, 122] on div "In-Person" at bounding box center [701, 130] width 117 height 90
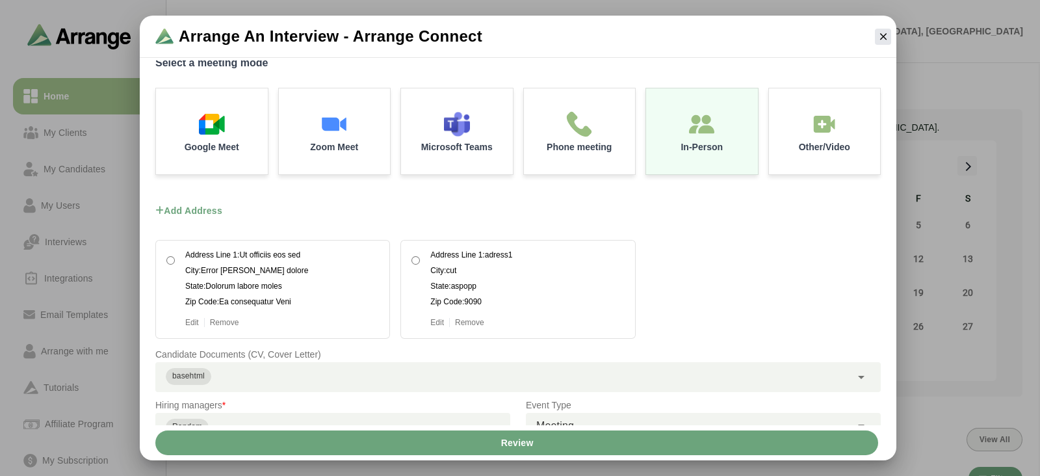
click at [640, 339] on div "Add address Address Line 1: Ut officiis eos sed City: Error dolores dolore Stat…" at bounding box center [518, 369] width 741 height 61
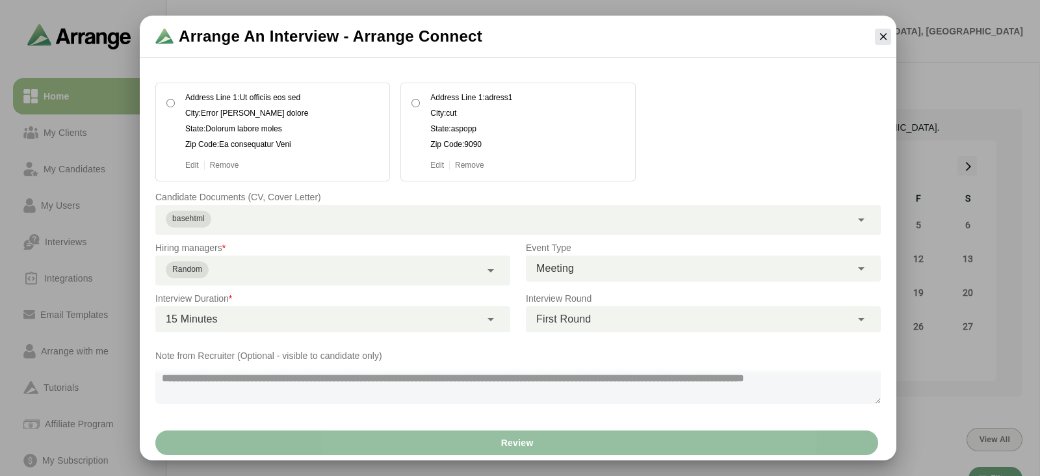
click at [498, 439] on button "Review" at bounding box center [516, 442] width 723 height 25
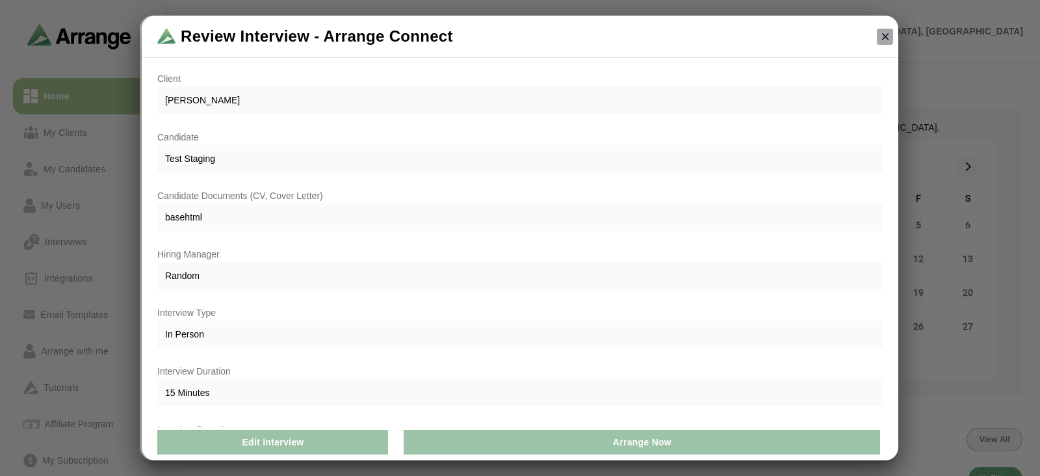
click at [885, 32] on icon "button" at bounding box center [885, 37] width 12 height 12
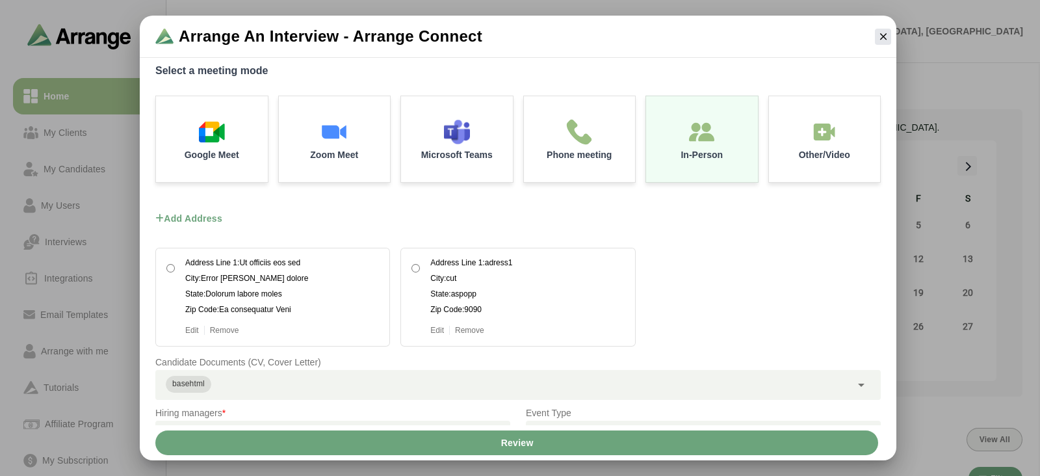
scroll to position [0, 0]
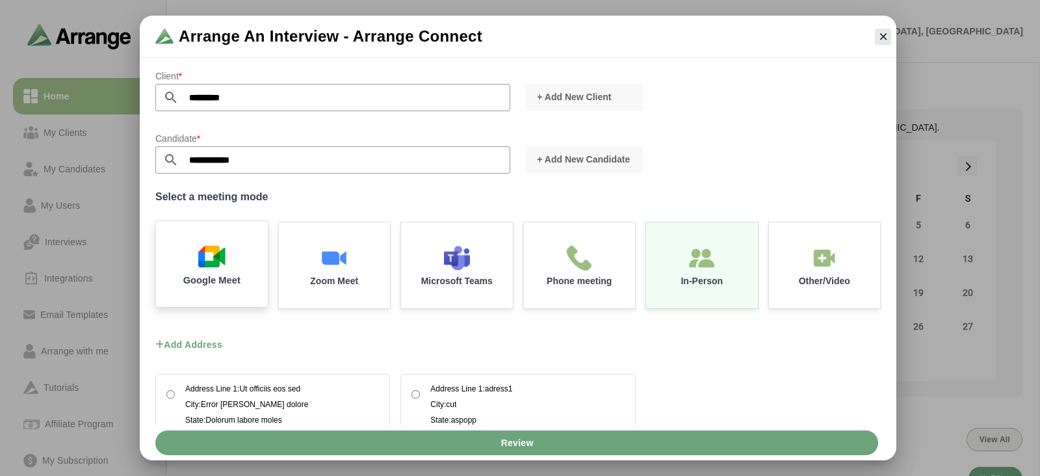
click at [226, 287] on div "Google Meet" at bounding box center [211, 264] width 117 height 90
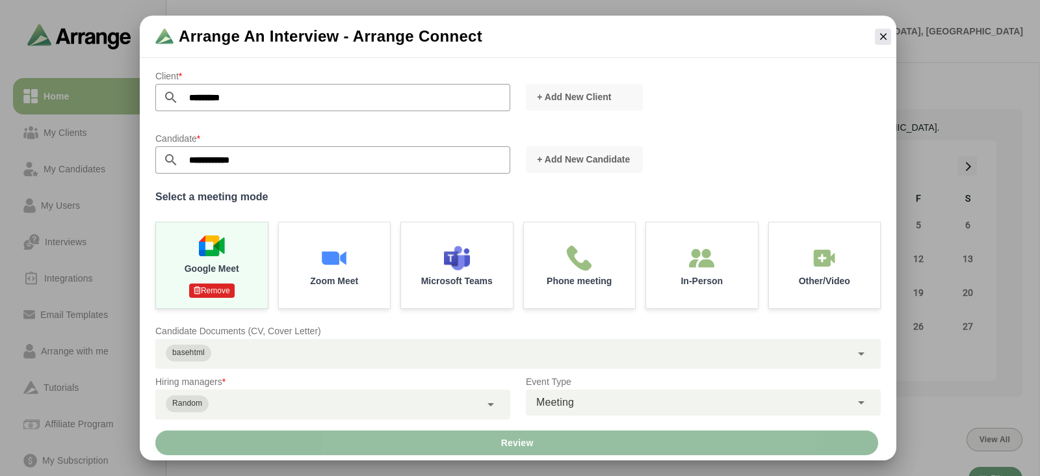
click at [450, 441] on button "Review" at bounding box center [516, 442] width 723 height 25
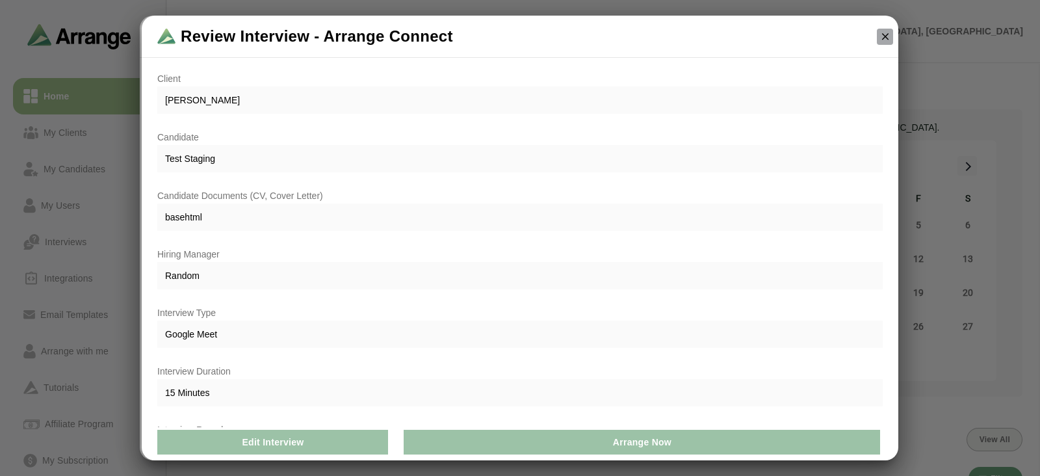
click at [884, 40] on icon "button" at bounding box center [885, 37] width 12 height 12
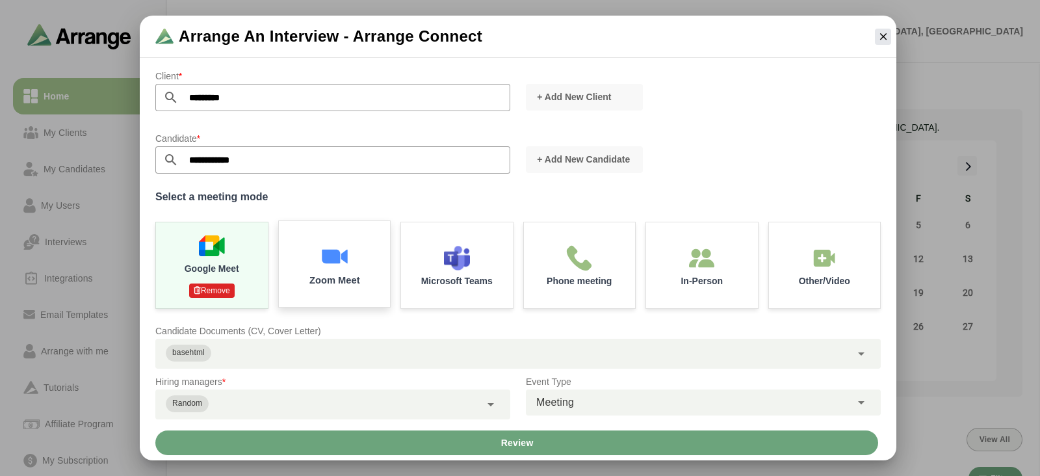
click at [363, 263] on div "Zoom Meet" at bounding box center [334, 264] width 117 height 90
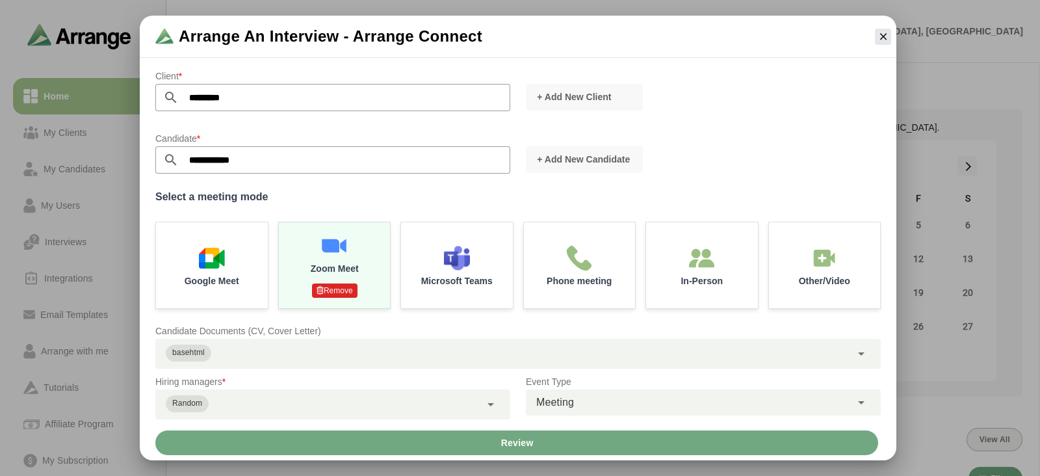
click at [428, 438] on button "Review" at bounding box center [516, 442] width 723 height 25
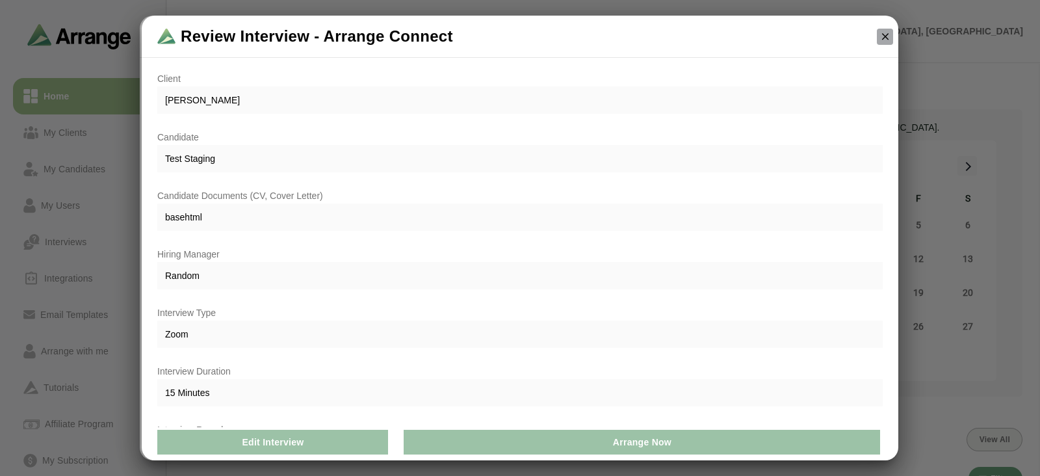
click at [881, 35] on icon "button" at bounding box center [885, 37] width 12 height 12
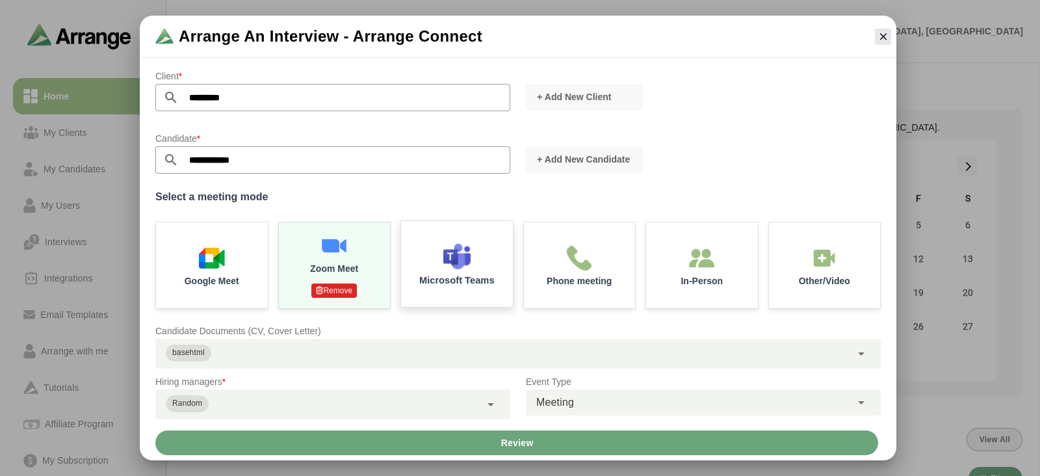
click at [467, 300] on div "Microsoft Teams" at bounding box center [456, 264] width 117 height 90
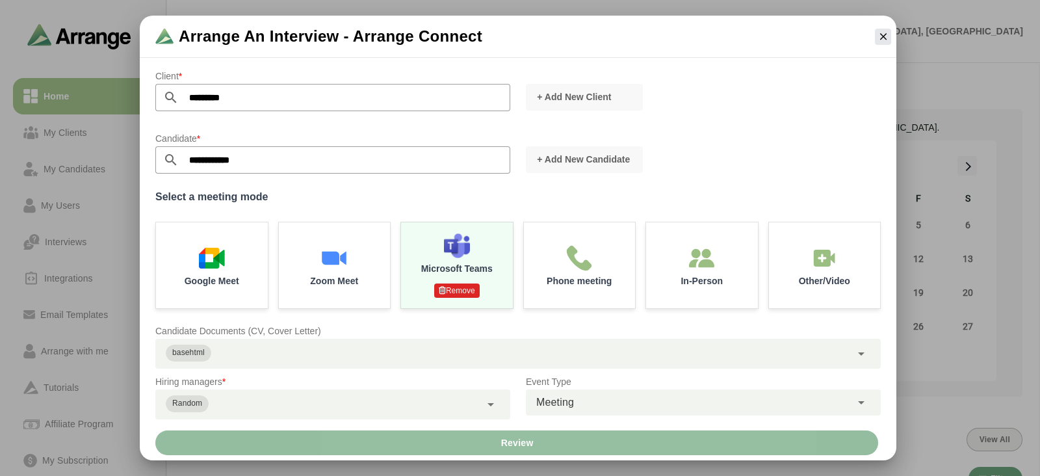
click at [559, 437] on button "Review" at bounding box center [516, 442] width 723 height 25
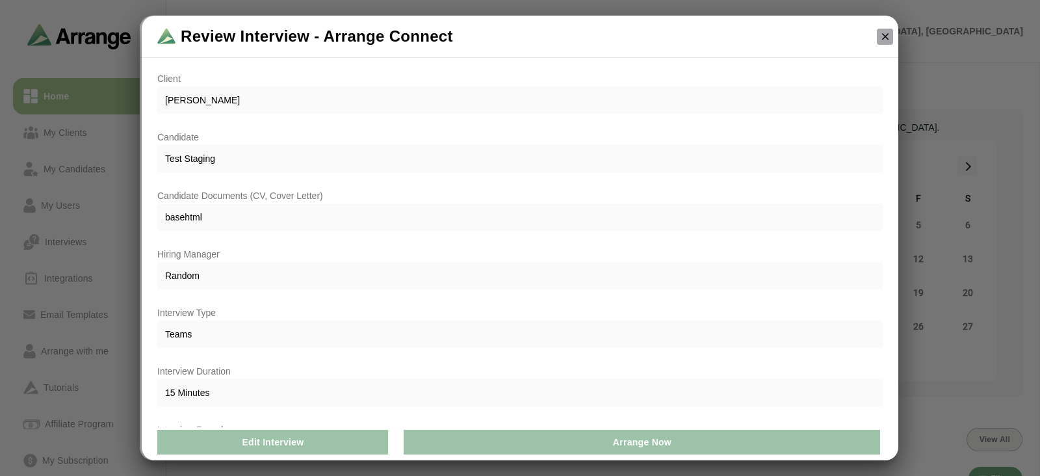
click at [887, 38] on icon "button" at bounding box center [885, 37] width 12 height 12
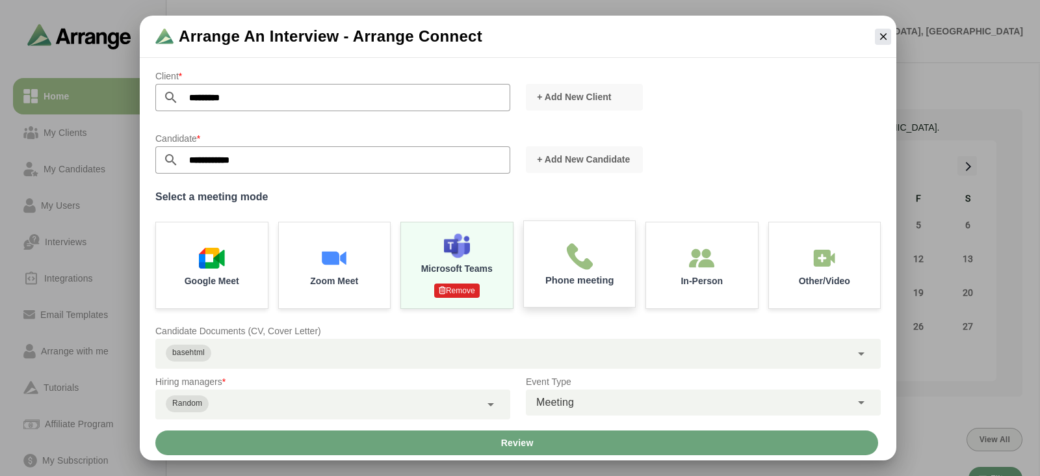
click at [616, 271] on div "Phone meeting" at bounding box center [579, 264] width 117 height 90
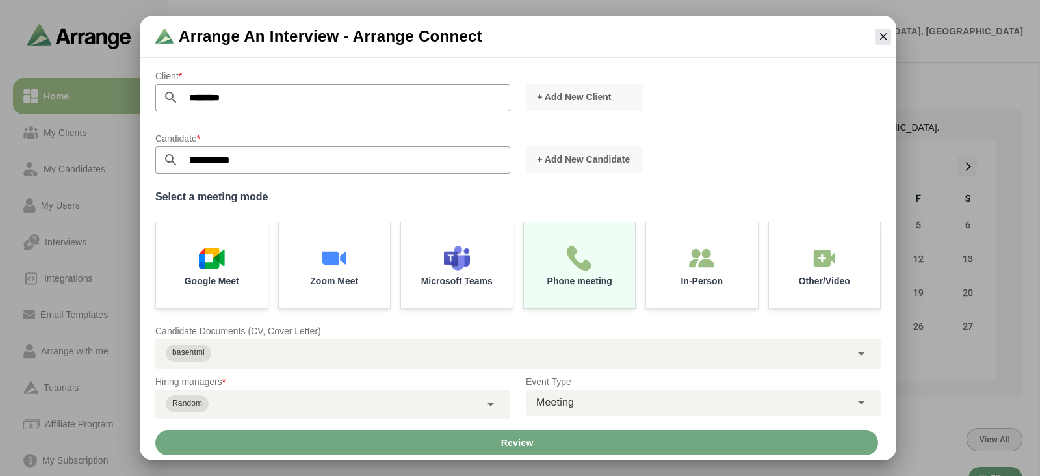
click at [577, 447] on button "Review" at bounding box center [516, 442] width 723 height 25
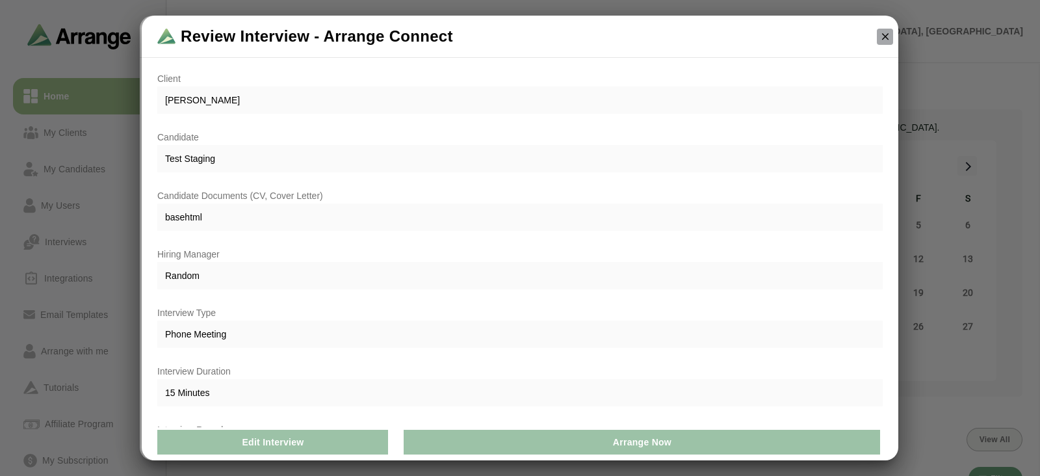
click at [878, 32] on button "button" at bounding box center [885, 37] width 16 height 16
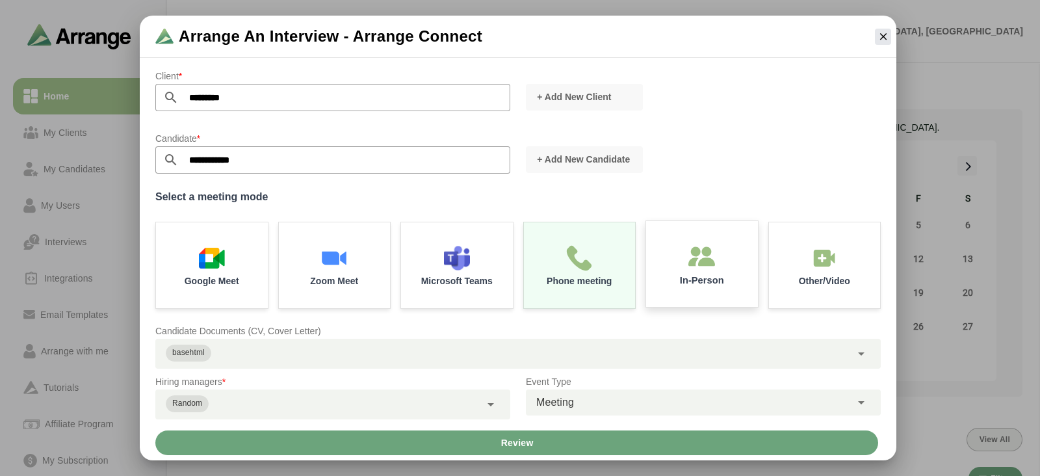
click at [679, 268] on div "In-Person" at bounding box center [701, 264] width 117 height 90
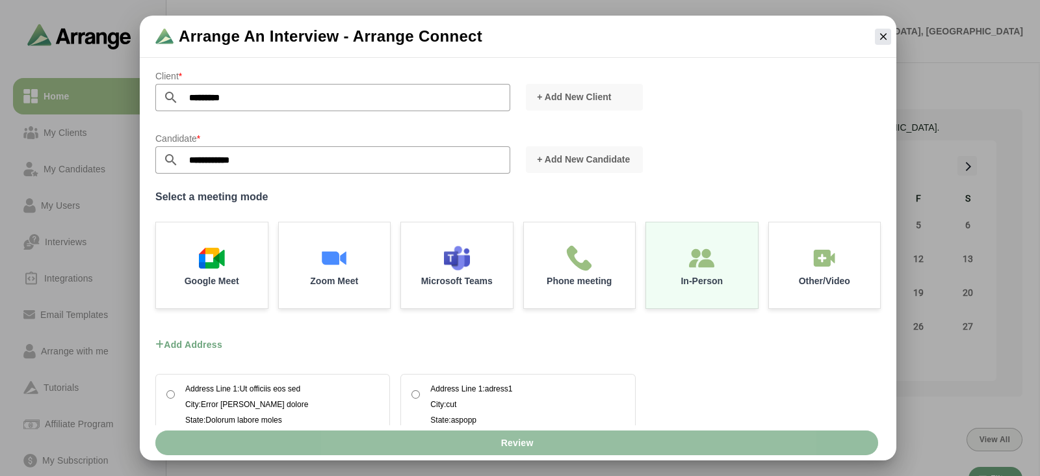
click at [569, 448] on button "Review" at bounding box center [516, 442] width 723 height 25
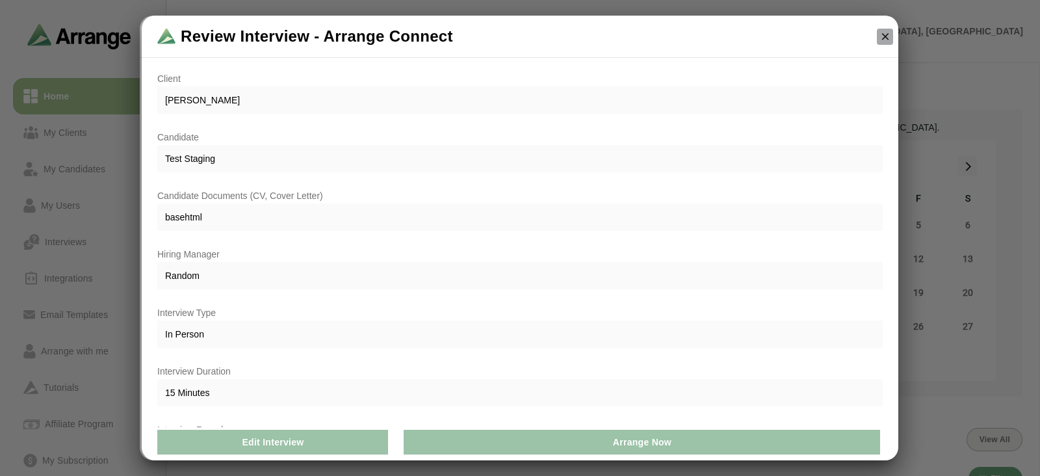
click at [877, 39] on button "button" at bounding box center [885, 37] width 16 height 16
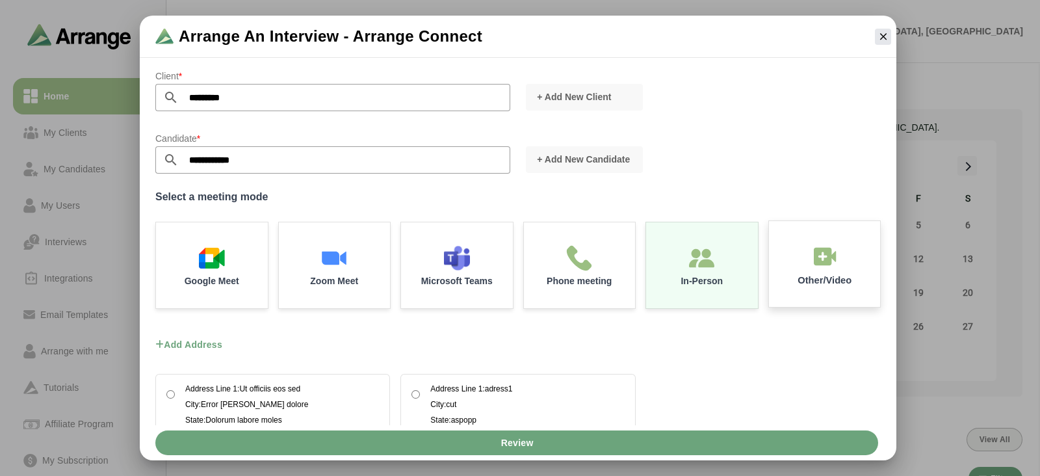
click at [803, 258] on div "Other/Video" at bounding box center [824, 264] width 117 height 90
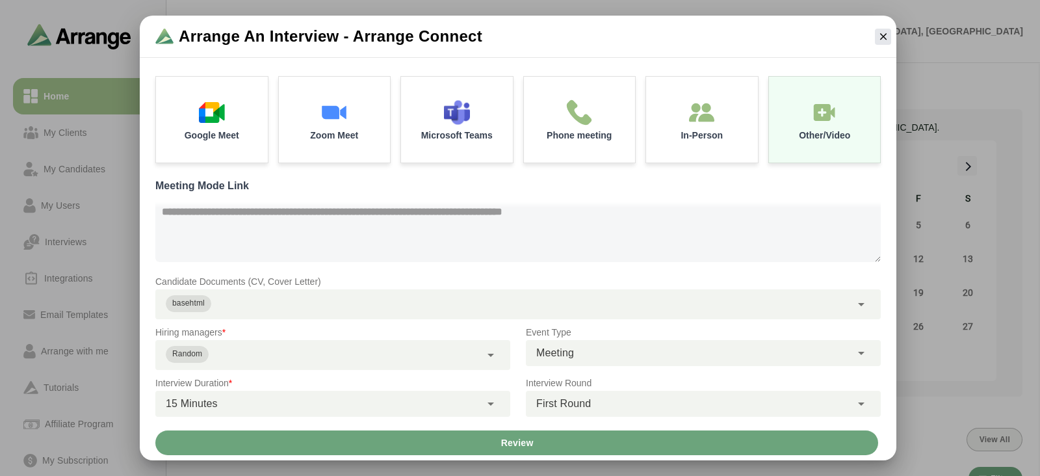
scroll to position [231, 0]
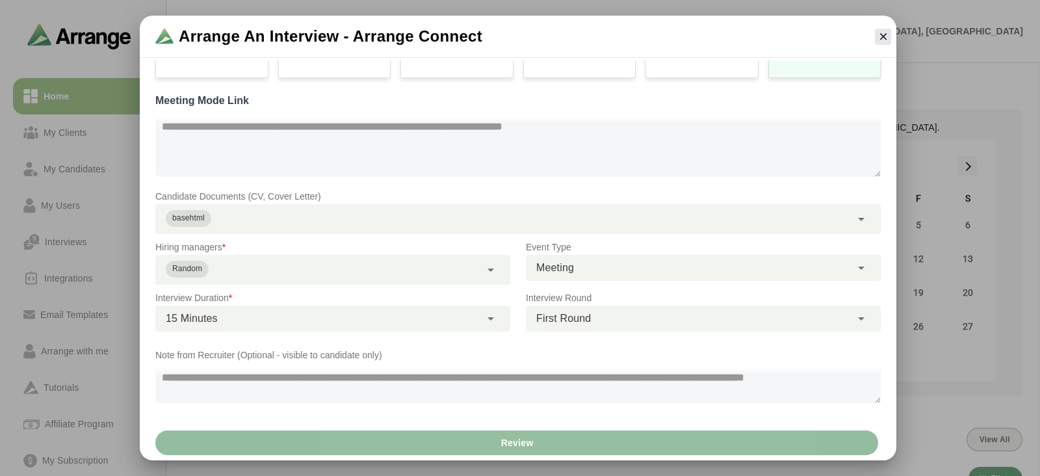
click at [504, 440] on span "Review" at bounding box center [516, 442] width 33 height 25
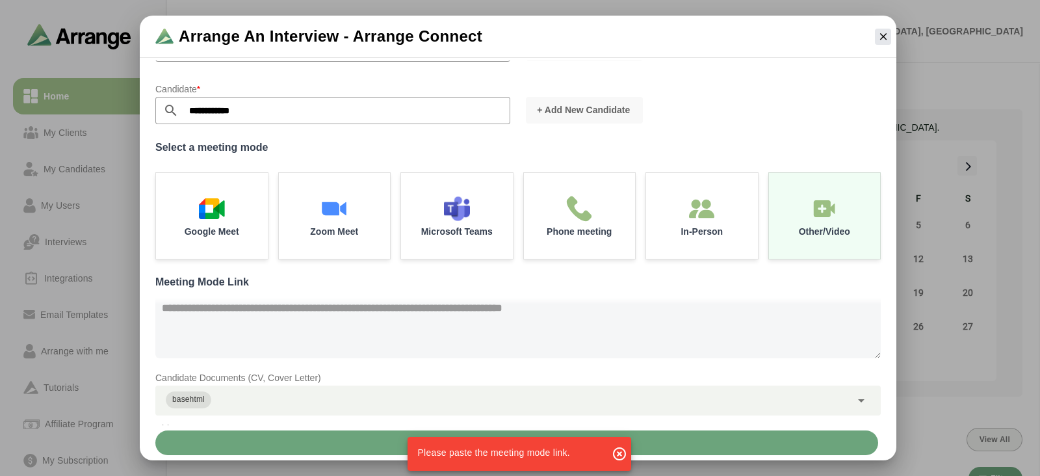
scroll to position [49, 0]
click at [669, 255] on div "In-Person" at bounding box center [701, 215] width 117 height 90
